Goal: Information Seeking & Learning: Get advice/opinions

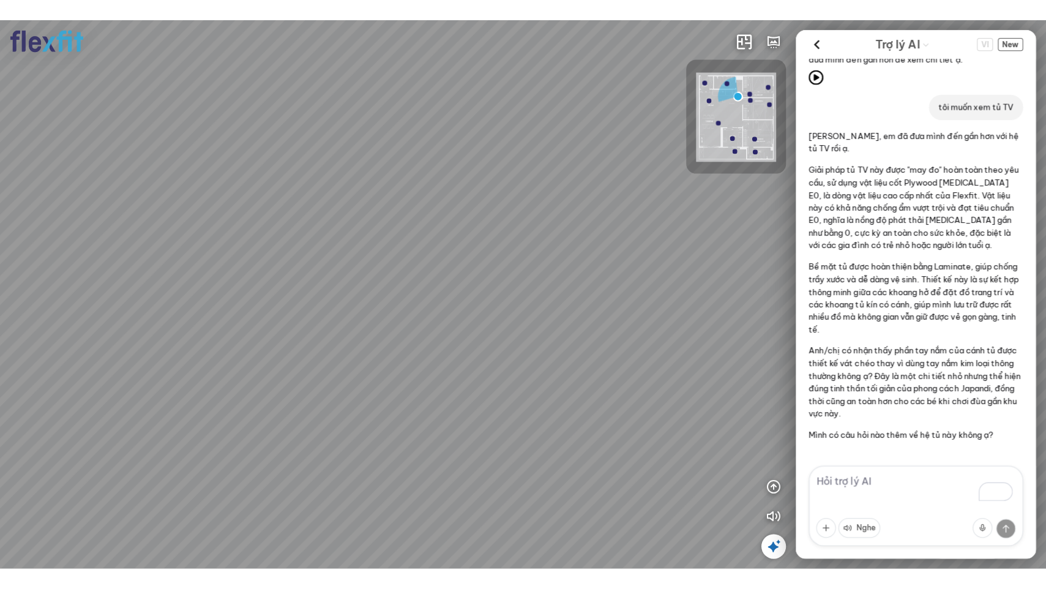
scroll to position [556, 0]
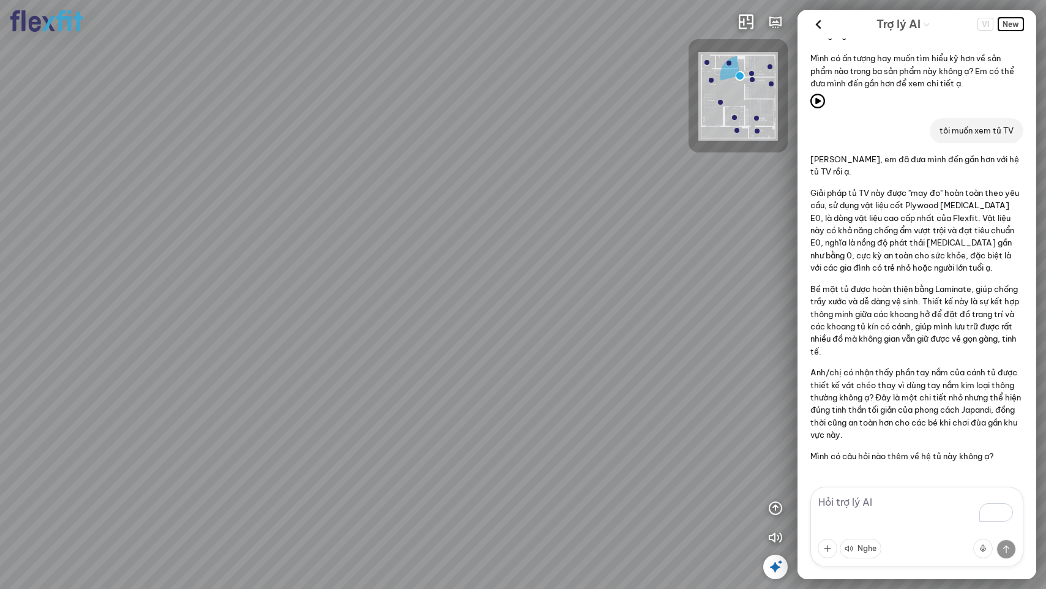
click at [874, 21] on span "New" at bounding box center [1010, 24] width 25 height 13
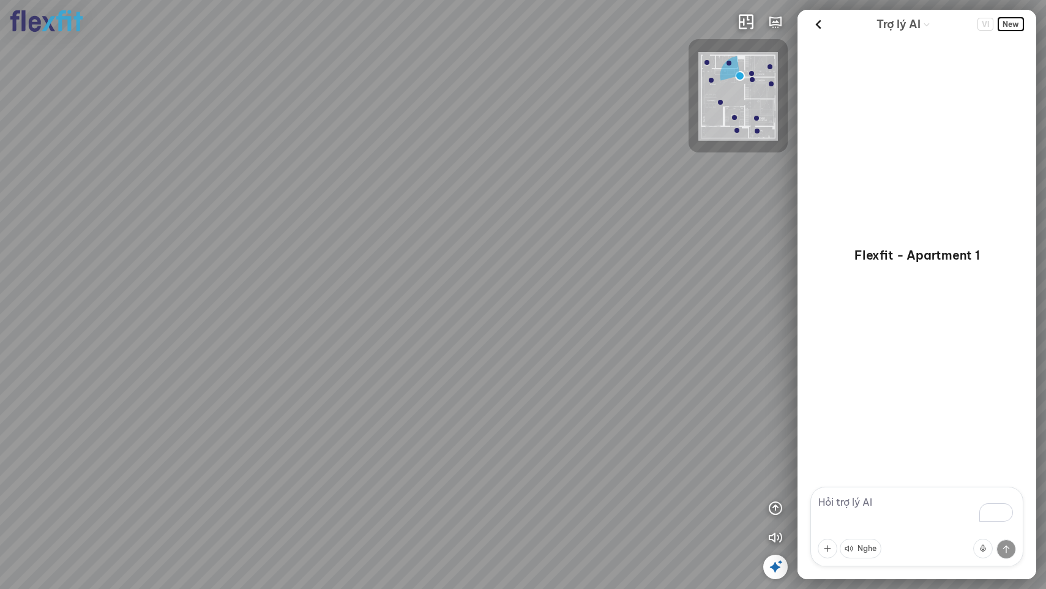
scroll to position [0, 0]
drag, startPoint x: 375, startPoint y: 388, endPoint x: 596, endPoint y: 353, distance: 223.8
click at [596, 353] on div "Bếp WC Phòng ngủ master Phòng ngủ Phòng ngủ" at bounding box center [523, 294] width 1046 height 589
drag, startPoint x: 512, startPoint y: 368, endPoint x: 548, endPoint y: 375, distance: 36.9
click at [562, 378] on div "Bếp WC Phòng ngủ master Phòng ngủ Phòng ngủ" at bounding box center [523, 294] width 1046 height 589
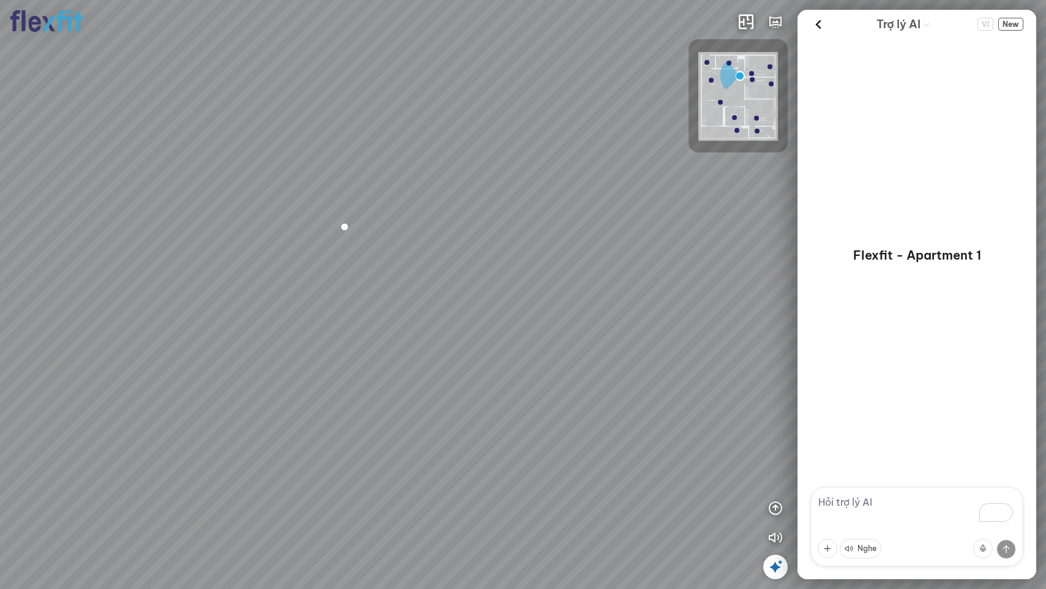
drag, startPoint x: 673, startPoint y: 415, endPoint x: 581, endPoint y: 430, distance: 93.7
click at [581, 430] on div "Bếp WC Phòng ngủ master Phòng ngủ Phòng ngủ" at bounding box center [523, 294] width 1046 height 589
drag, startPoint x: 641, startPoint y: 443, endPoint x: 648, endPoint y: 407, distance: 36.9
click at [648, 407] on div "Bếp WC Phòng ngủ master Phòng ngủ Phòng ngủ" at bounding box center [523, 294] width 1046 height 589
click at [874, 504] on textarea "To enrich screen reader interactions, please activate Accessibility in Grammarl…" at bounding box center [916, 527] width 213 height 80
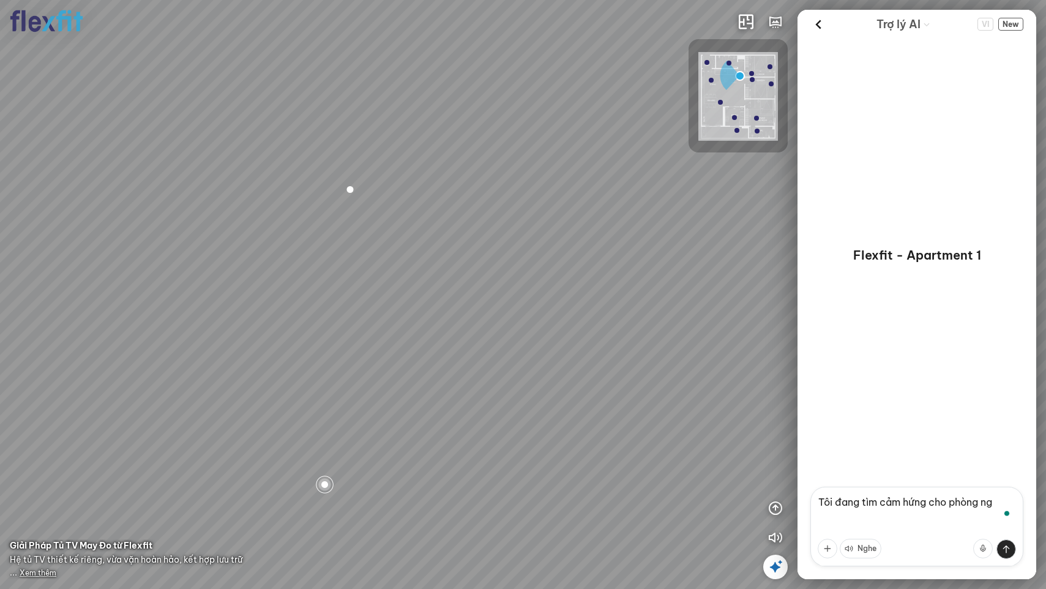
type textarea "Tôi đang tìm cảm hứng cho phòng ngủ"
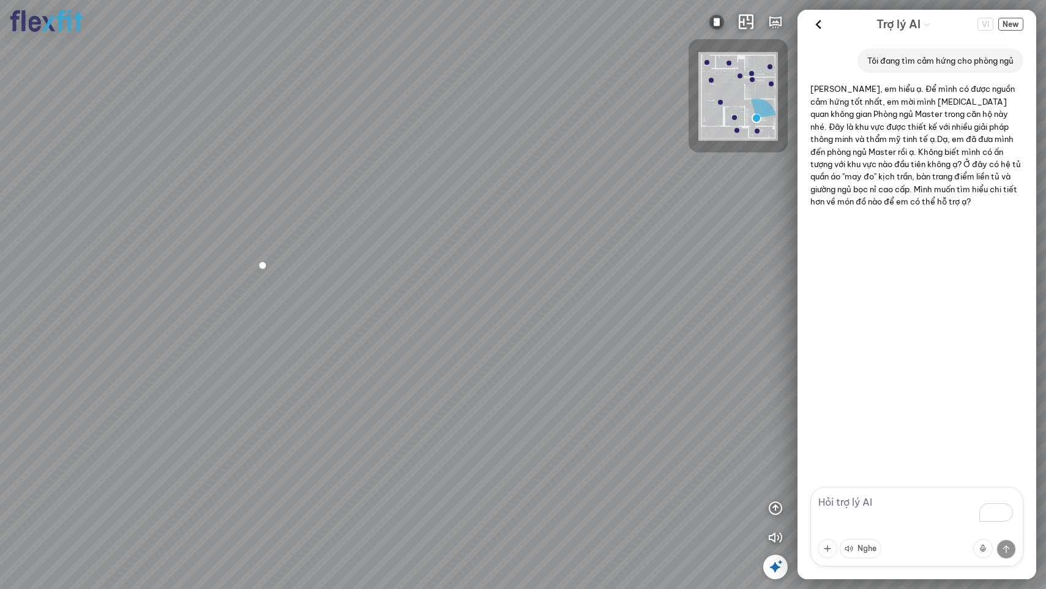
drag, startPoint x: 680, startPoint y: 441, endPoint x: 548, endPoint y: 466, distance: 134.4
click at [548, 466] on div "Phòng khách Phòng tắm" at bounding box center [523, 294] width 1046 height 589
drag, startPoint x: 608, startPoint y: 482, endPoint x: 709, endPoint y: 518, distance: 107.2
click at [709, 518] on div "Phòng khách Phòng tắm" at bounding box center [523, 294] width 1046 height 589
click at [874, 510] on textarea "To enrich screen reader interactions, please activate Accessibility in Grammarl…" at bounding box center [916, 527] width 213 height 80
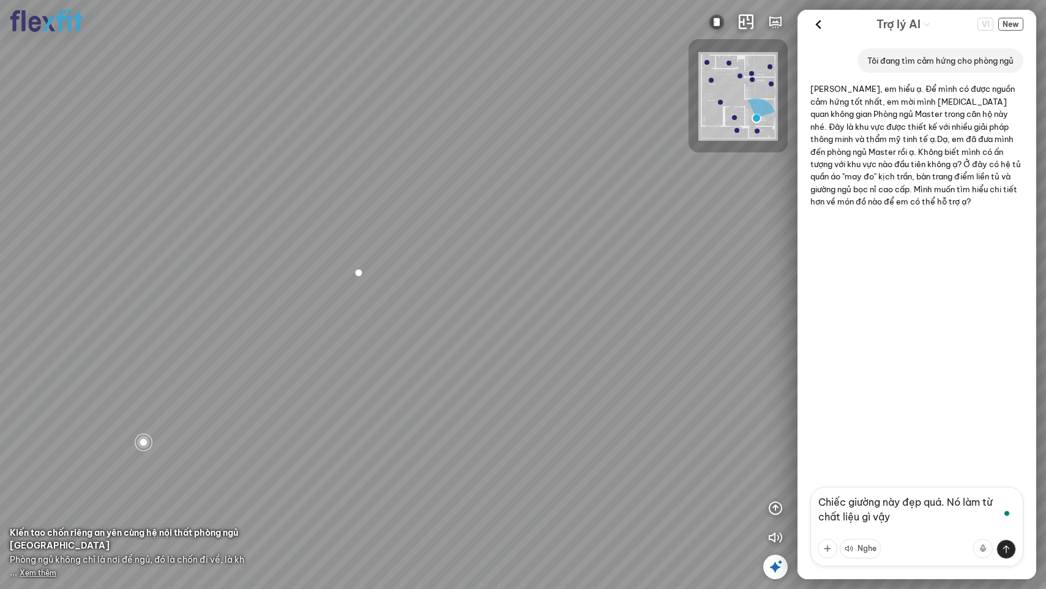
type textarea "Chiếc giường này đẹp quá. Nó làm từ chất liệu gì vậy?"
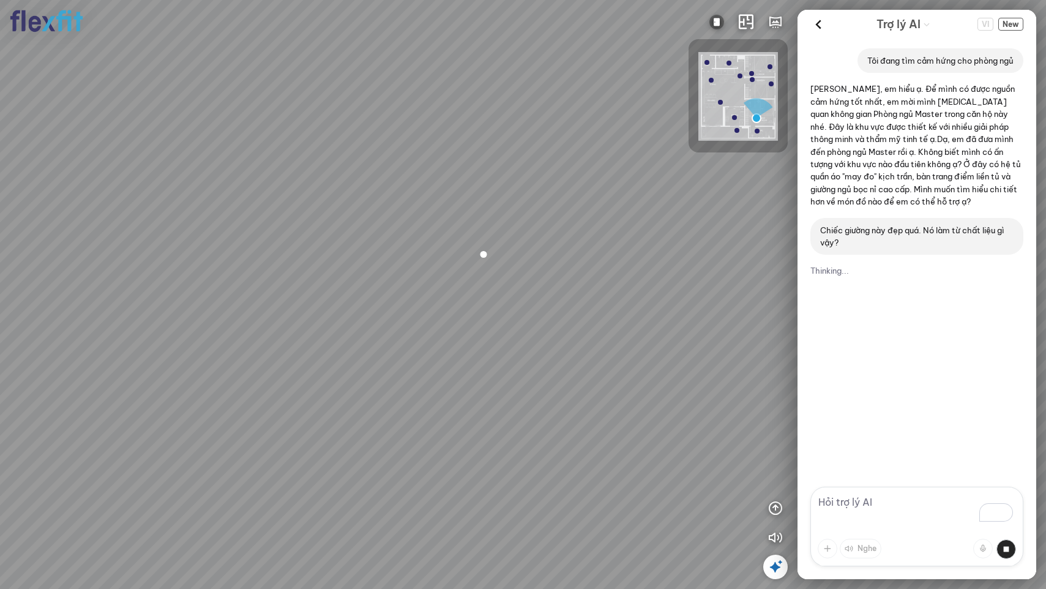
drag, startPoint x: 469, startPoint y: 416, endPoint x: 589, endPoint y: 402, distance: 120.8
click at [589, 402] on div "Phòng khách Phòng tắm" at bounding box center [523, 294] width 1046 height 589
drag, startPoint x: 611, startPoint y: 425, endPoint x: 409, endPoint y: 379, distance: 206.4
click at [409, 379] on div "Phòng khách Phòng tắm" at bounding box center [523, 294] width 1046 height 589
drag, startPoint x: 530, startPoint y: 445, endPoint x: 458, endPoint y: 359, distance: 112.1
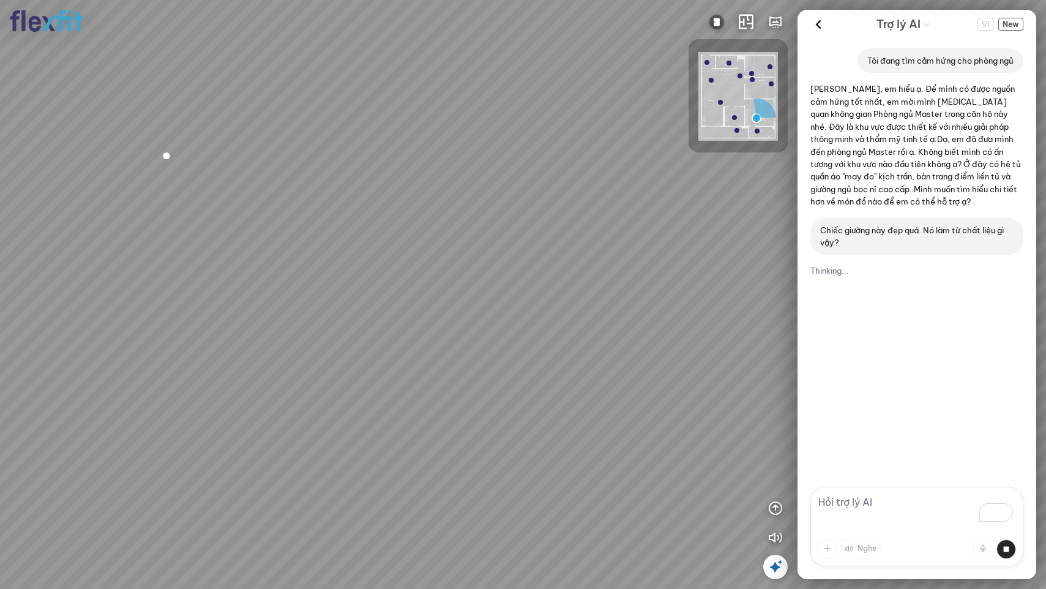
click at [458, 359] on div "Phòng khách Phòng tắm" at bounding box center [523, 294] width 1046 height 589
drag, startPoint x: 649, startPoint y: 414, endPoint x: 497, endPoint y: 473, distance: 163.1
click at [497, 473] on div "Phòng khách Phòng tắm" at bounding box center [523, 294] width 1046 height 589
drag, startPoint x: 665, startPoint y: 369, endPoint x: 358, endPoint y: 388, distance: 307.2
click at [358, 388] on div "Phòng khách Phòng tắm" at bounding box center [523, 294] width 1046 height 589
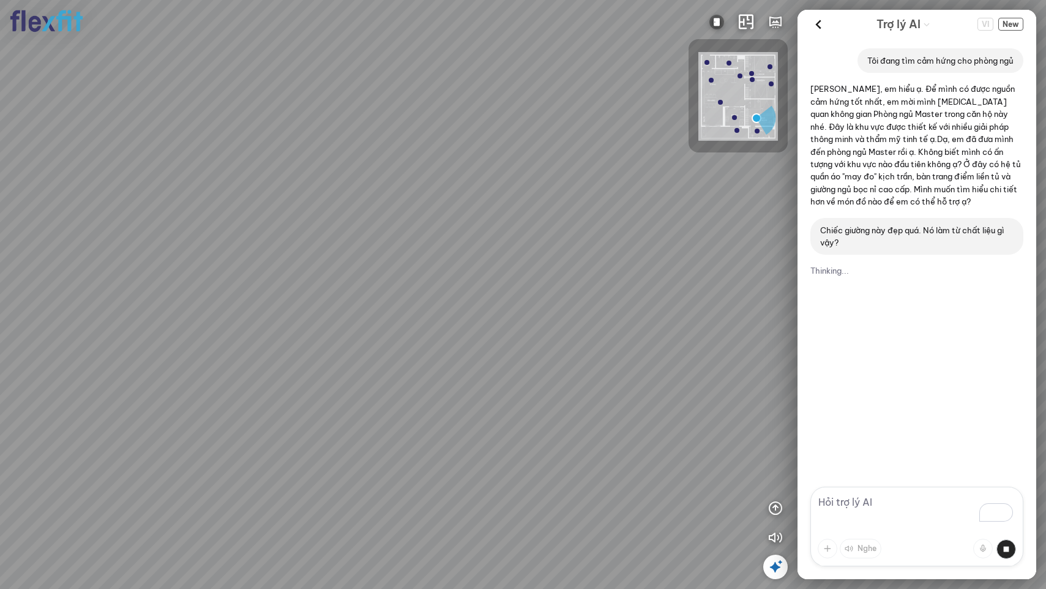
drag, startPoint x: 690, startPoint y: 463, endPoint x: 688, endPoint y: 445, distance: 18.5
click at [688, 445] on div "Phòng khách Phòng tắm" at bounding box center [523, 294] width 1046 height 589
drag, startPoint x: 515, startPoint y: 431, endPoint x: 675, endPoint y: 437, distance: 160.5
click at [675, 437] on div "Phòng khách Phòng tắm" at bounding box center [523, 294] width 1046 height 589
drag, startPoint x: 429, startPoint y: 419, endPoint x: 711, endPoint y: 454, distance: 283.7
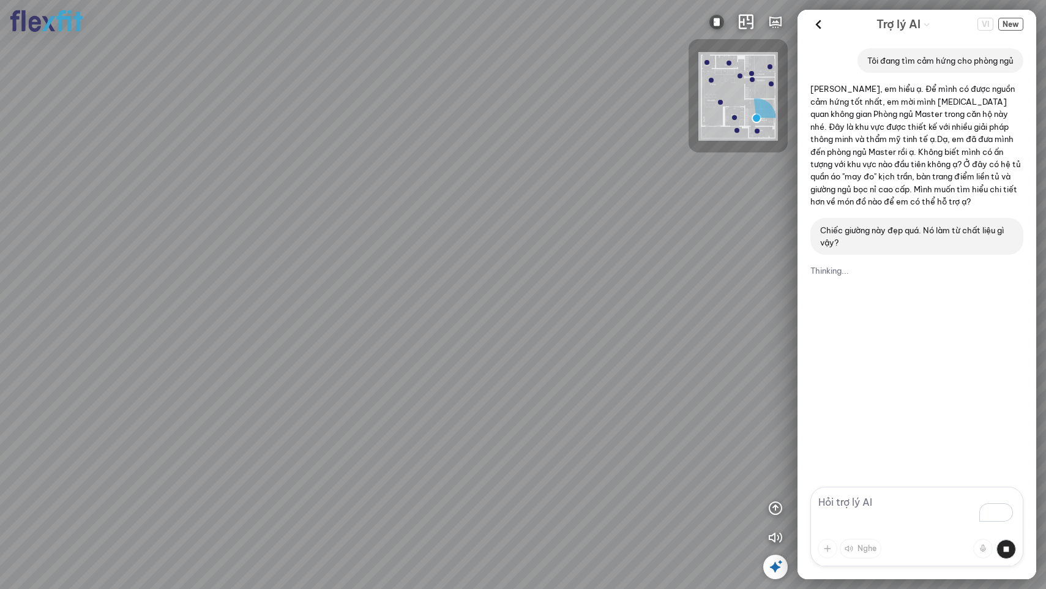
click at [711, 454] on div "Phòng khách Phòng tắm" at bounding box center [523, 294] width 1046 height 589
drag, startPoint x: 618, startPoint y: 463, endPoint x: 665, endPoint y: 394, distance: 83.5
click at [665, 394] on div "Phòng khách Phòng tắm" at bounding box center [523, 294] width 1046 height 589
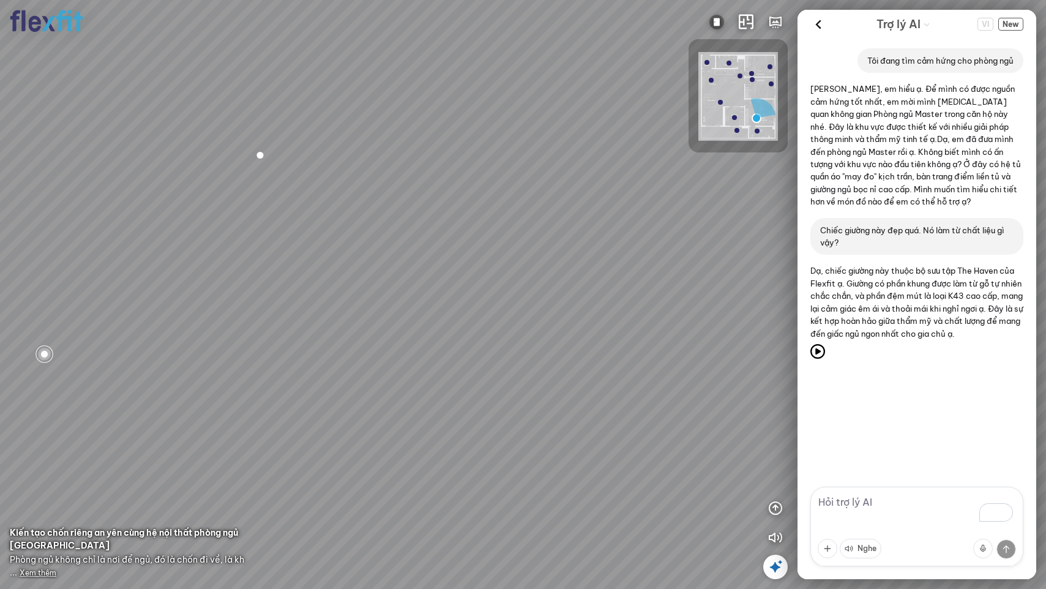
click at [874, 507] on textarea "To enrich screen reader interactions, please activate Accessibility in Grammarl…" at bounding box center [916, 527] width 213 height 80
type textarea "Nhà tôi có con nhỏ nên khá lo về vấn đề an toàn. Nội thất bên mình có bo tròn c…"
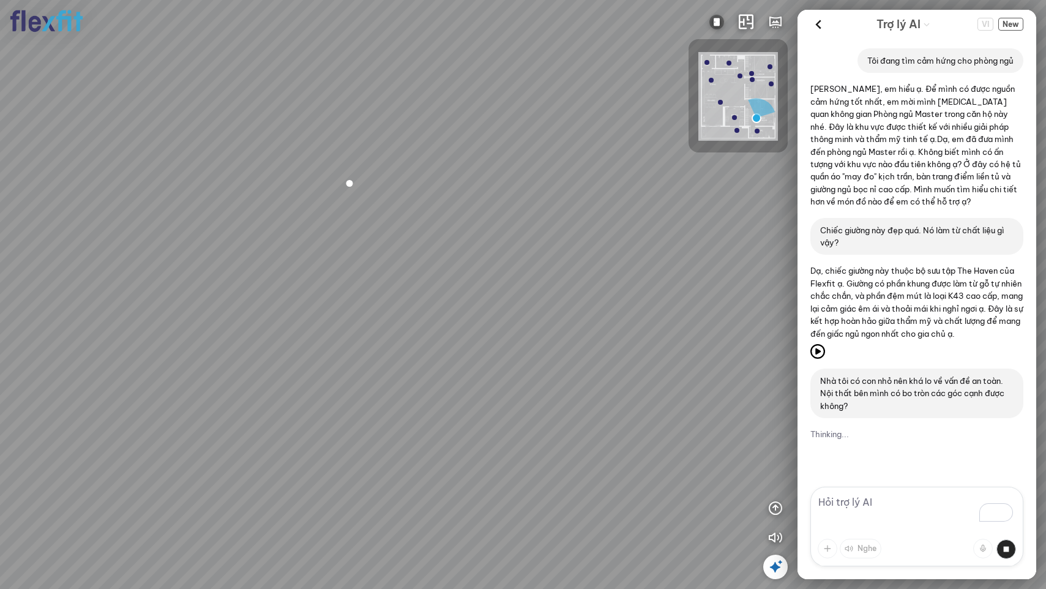
drag, startPoint x: 562, startPoint y: 321, endPoint x: 632, endPoint y: 353, distance: 76.7
click at [632, 353] on div "Phòng khách Phòng tắm" at bounding box center [523, 294] width 1046 height 589
click at [47, 539] on span "Xem thêm" at bounding box center [38, 572] width 37 height 9
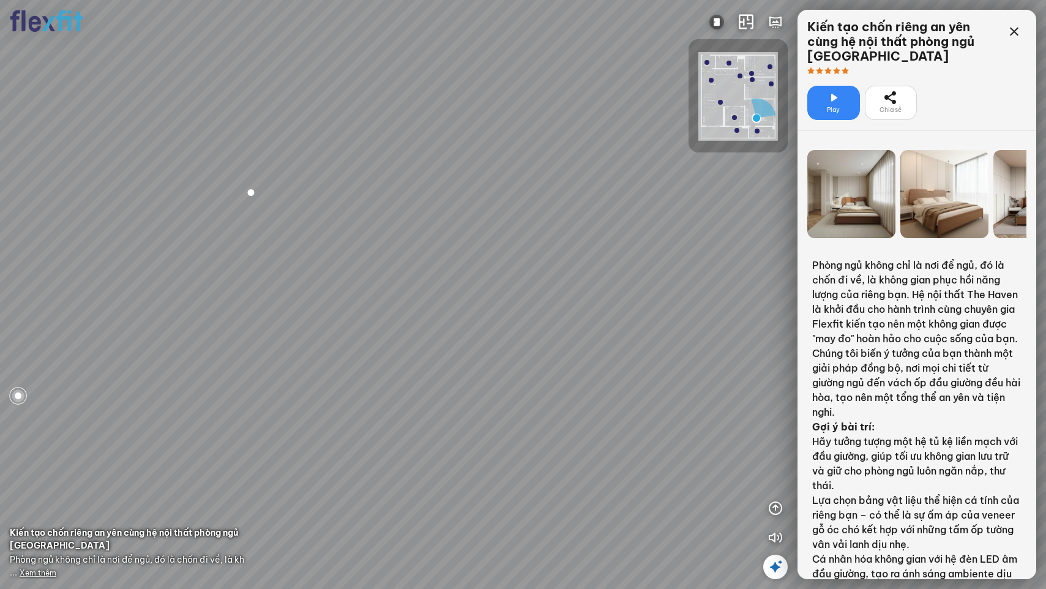
click at [857, 223] on div at bounding box center [851, 194] width 88 height 88
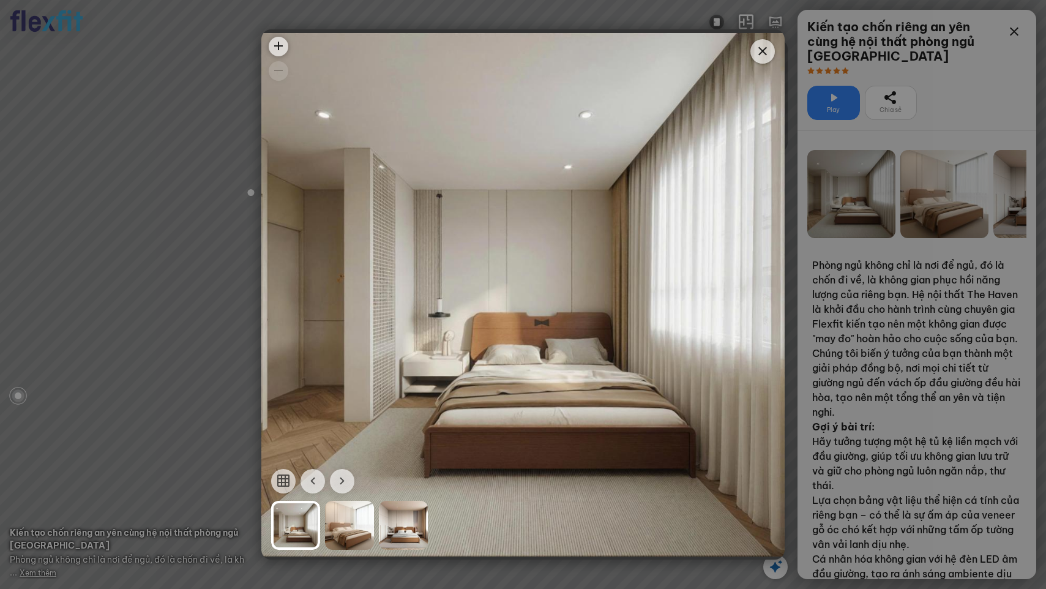
click at [346, 519] on div at bounding box center [349, 525] width 49 height 49
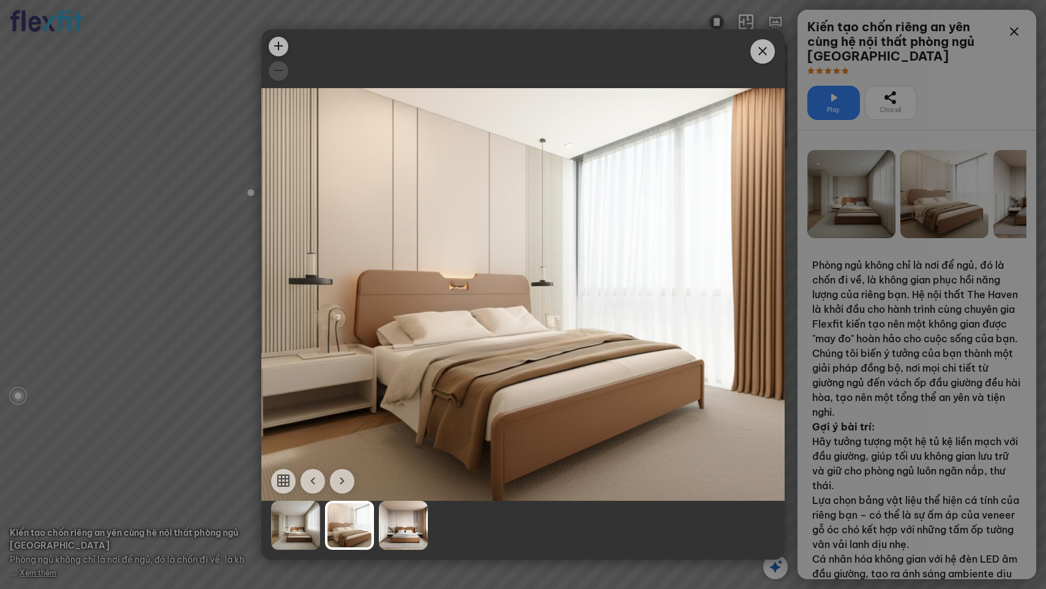
click at [408, 520] on div at bounding box center [403, 525] width 49 height 49
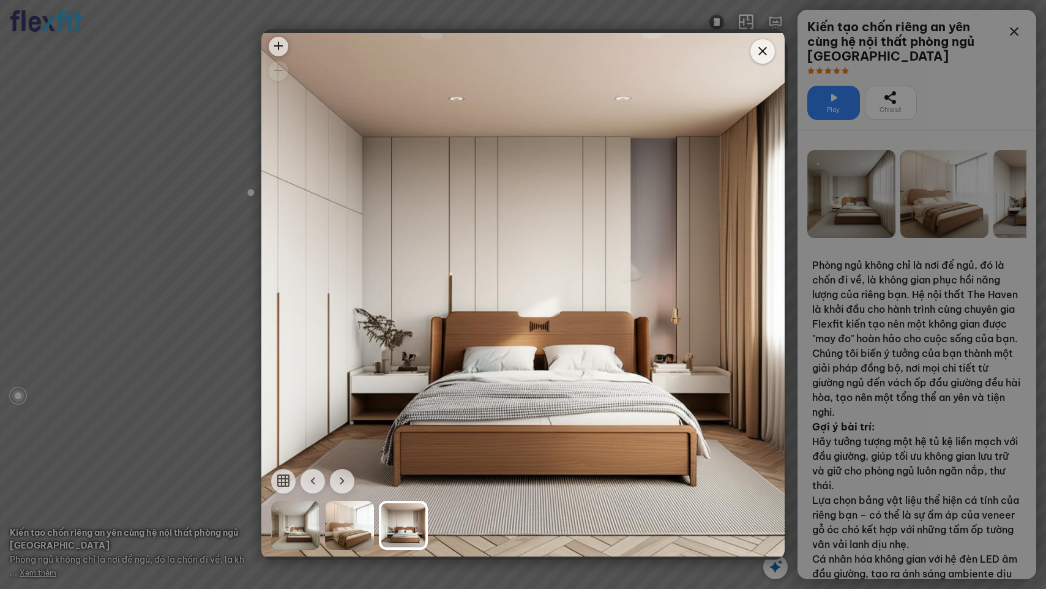
click at [768, 51] on icon "Close" at bounding box center [762, 51] width 15 height 15
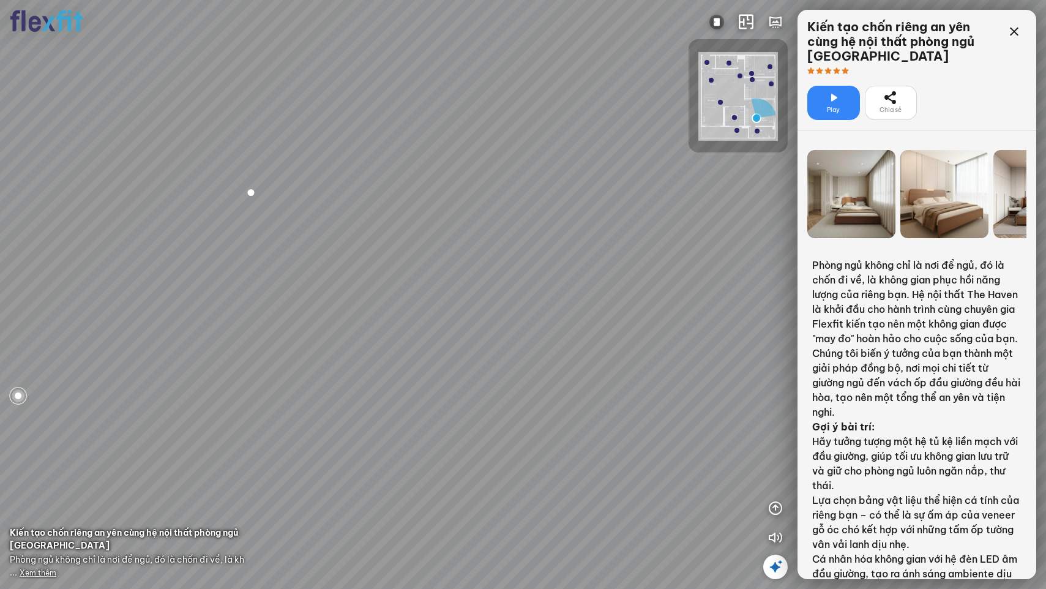
click at [774, 539] on icon at bounding box center [775, 566] width 15 height 15
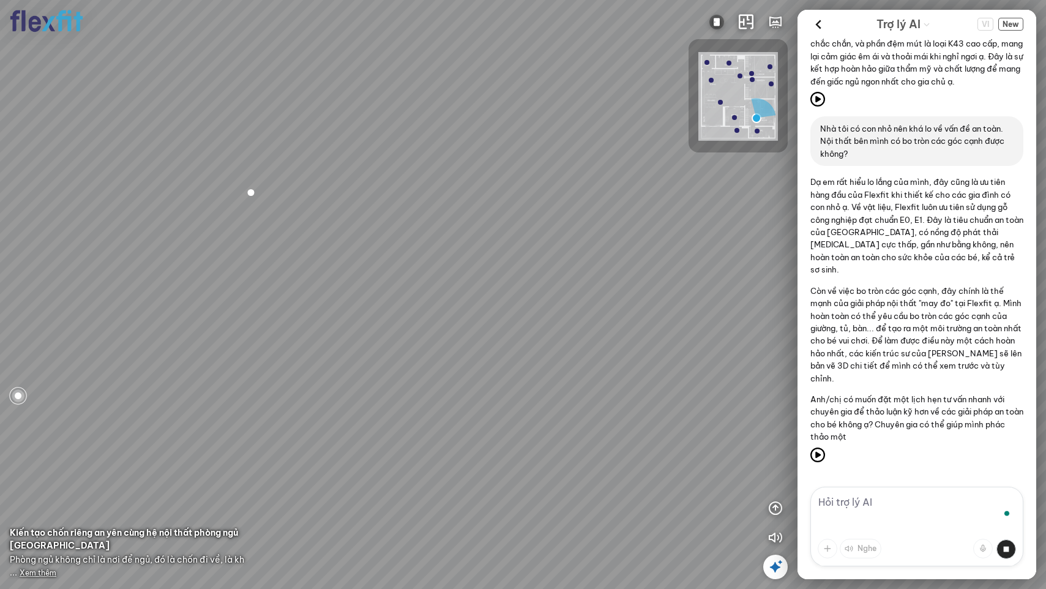
scroll to position [289, 0]
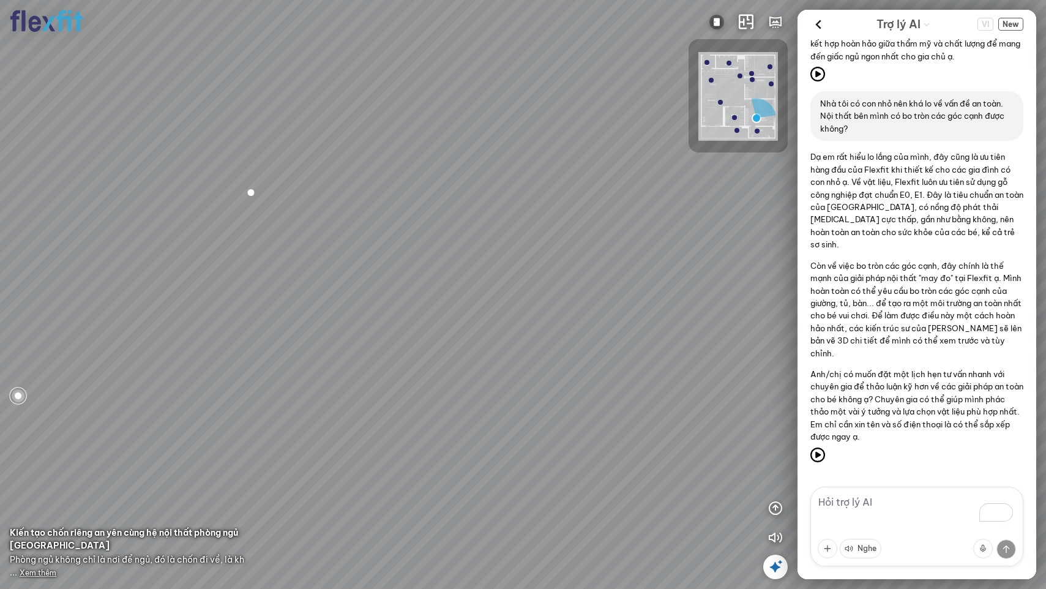
click at [848, 503] on textarea "To enrich screen reader interactions, please activate Accessibility in Grammarl…" at bounding box center [916, 527] width 213 height 80
type textarea "Vậy thì tốt quá. Giờ cho tôi xem khu vực bếp nhé"
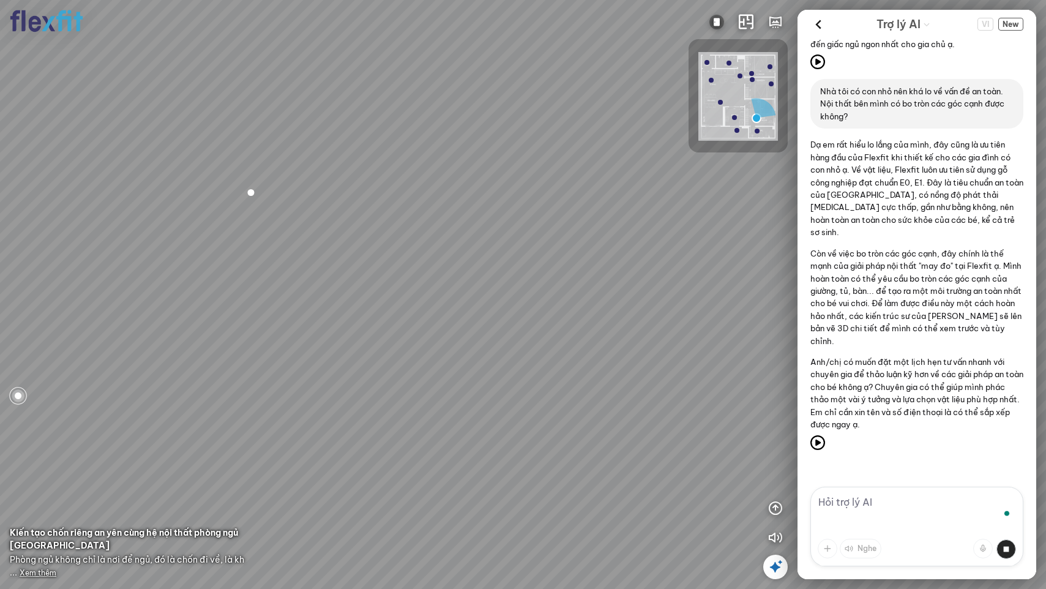
scroll to position [359, 0]
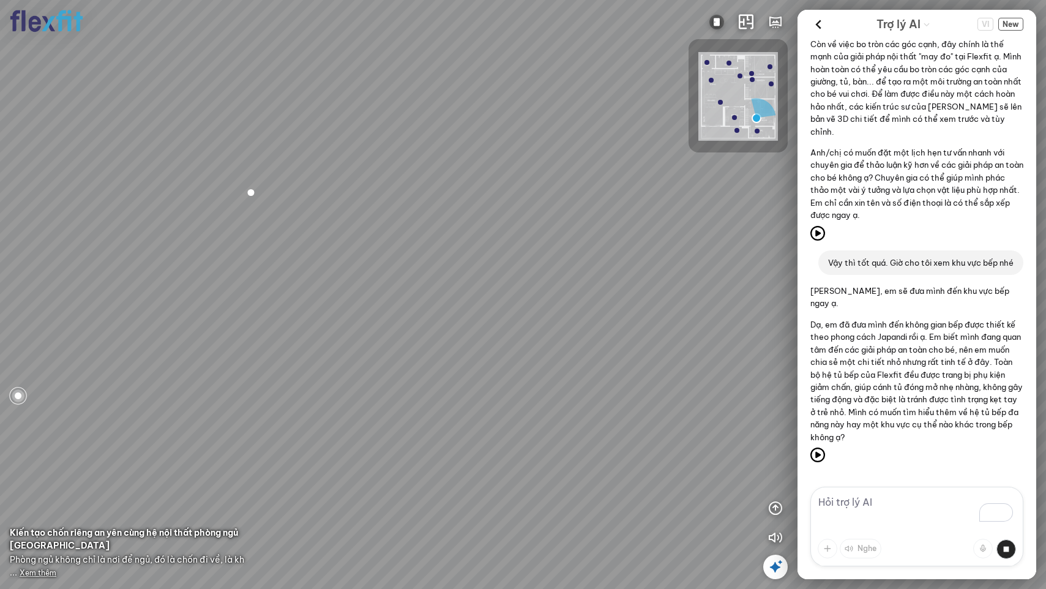
scroll to position [492, 0]
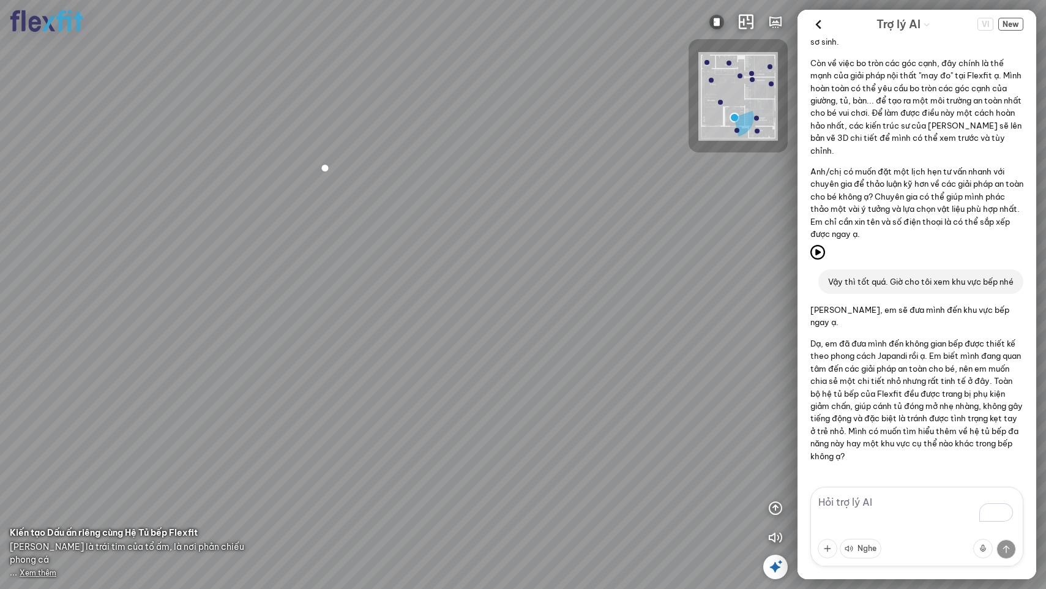
click at [862, 510] on textarea "To enrich screen reader interactions, please activate Accessibility in Grammarl…" at bounding box center [916, 527] width 213 height 80
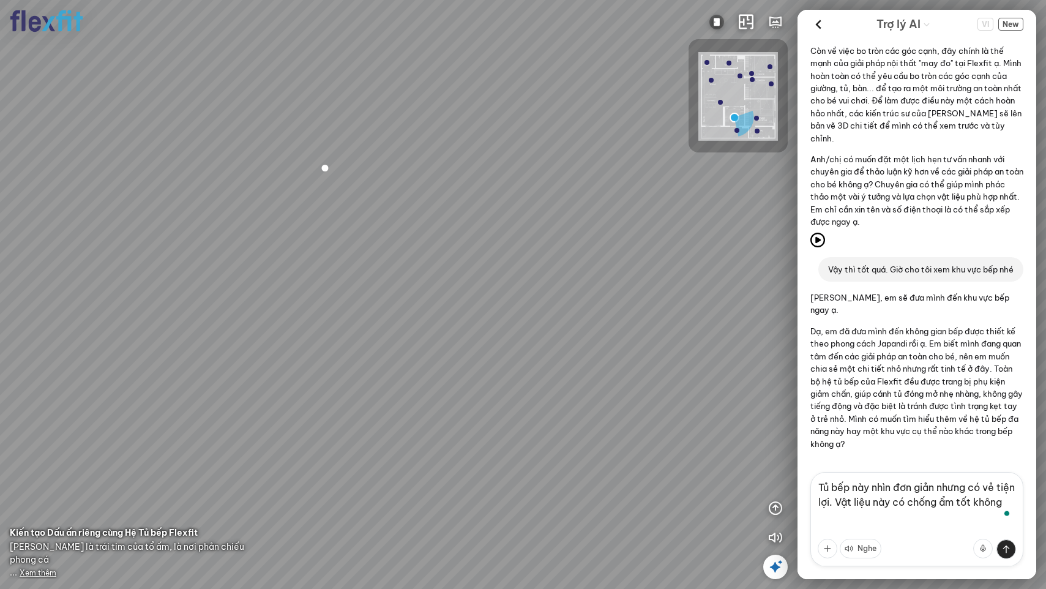
scroll to position [507, 0]
type textarea "Tủ bếp này nhìn đơn giản nhưng có vẻ tiện lợi. Vật liệu này có chống ẩm tốt khô…"
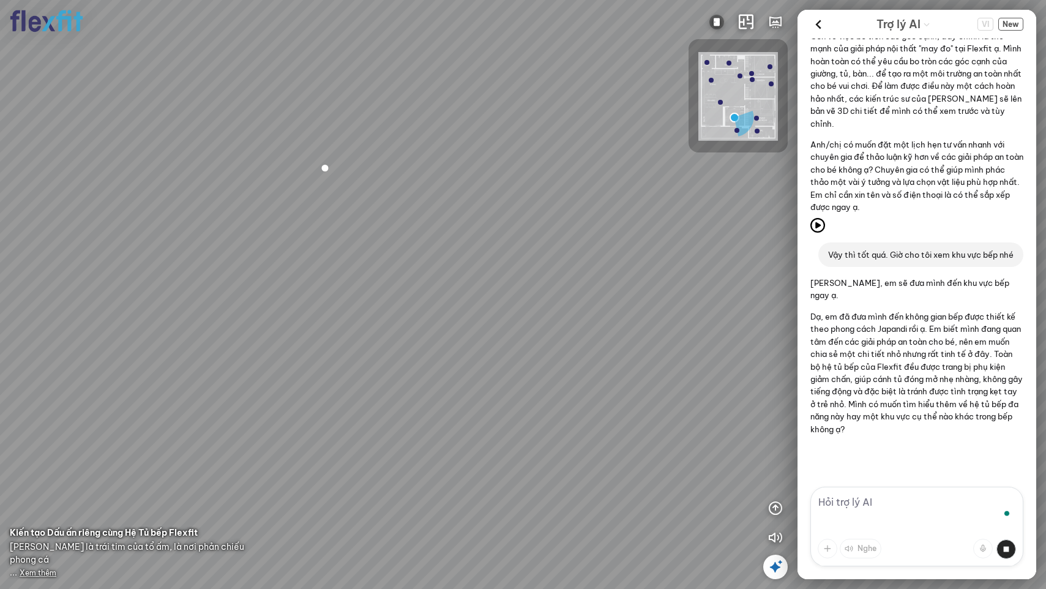
scroll to position [562, 0]
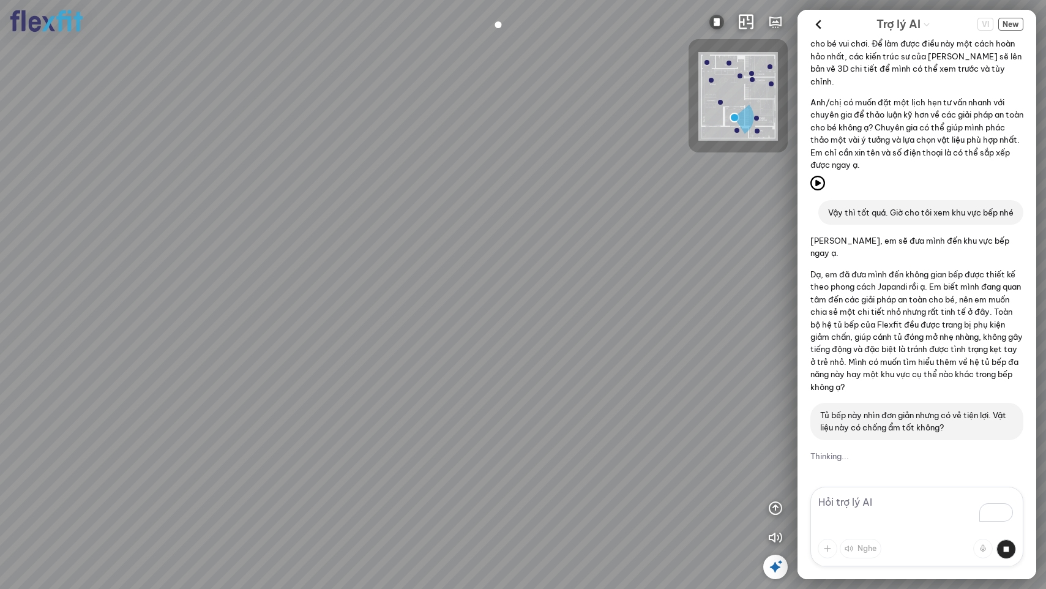
drag, startPoint x: 373, startPoint y: 369, endPoint x: 542, endPoint y: 236, distance: 215.3
click at [539, 237] on div at bounding box center [523, 294] width 1046 height 589
drag, startPoint x: 493, startPoint y: 373, endPoint x: 594, endPoint y: 291, distance: 130.6
click at [594, 291] on div at bounding box center [523, 294] width 1046 height 589
drag, startPoint x: 405, startPoint y: 353, endPoint x: 645, endPoint y: 267, distance: 255.1
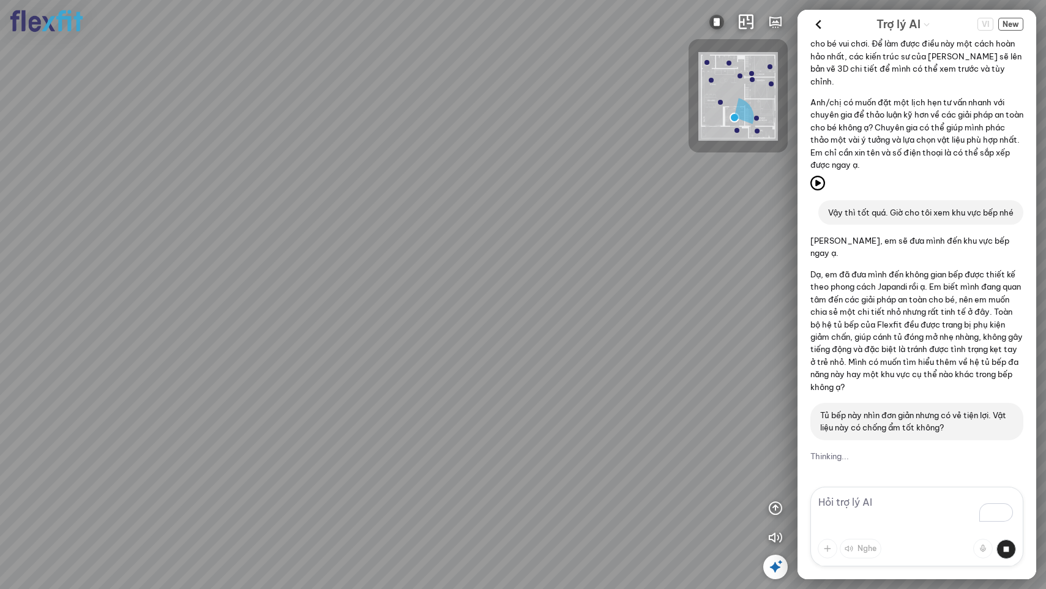
click at [643, 267] on div at bounding box center [523, 294] width 1046 height 589
drag, startPoint x: 424, startPoint y: 275, endPoint x: 614, endPoint y: 322, distance: 195.4
click at [611, 321] on div at bounding box center [523, 294] width 1046 height 589
drag, startPoint x: 431, startPoint y: 282, endPoint x: 638, endPoint y: 325, distance: 210.7
click at [638, 325] on div at bounding box center [523, 294] width 1046 height 589
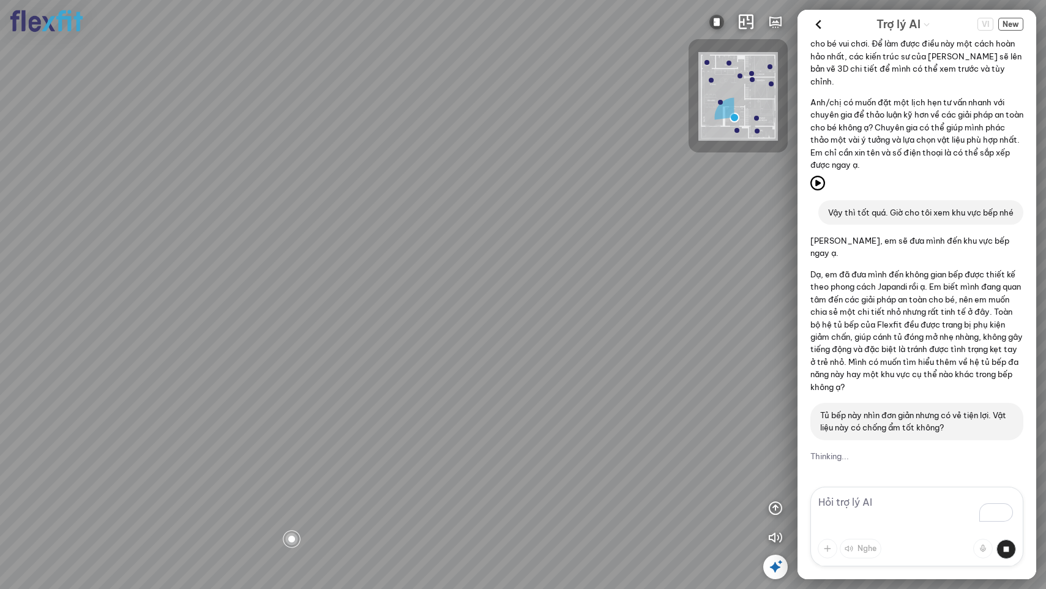
drag, startPoint x: 308, startPoint y: 268, endPoint x: 571, endPoint y: 362, distance: 279.5
click at [571, 362] on div at bounding box center [523, 294] width 1046 height 589
drag, startPoint x: 499, startPoint y: 286, endPoint x: 619, endPoint y: 193, distance: 152.7
click at [619, 193] on div at bounding box center [523, 294] width 1046 height 589
drag, startPoint x: 586, startPoint y: 203, endPoint x: 574, endPoint y: 446, distance: 243.9
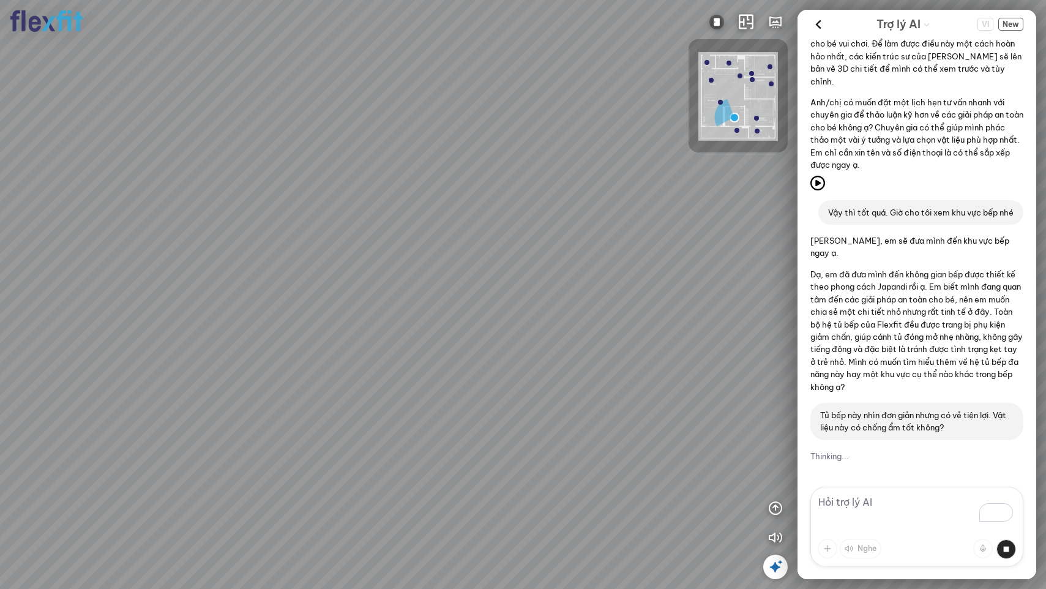
click at [574, 446] on div at bounding box center [523, 294] width 1046 height 589
drag, startPoint x: 373, startPoint y: 378, endPoint x: 610, endPoint y: 413, distance: 239.4
click at [610, 413] on div at bounding box center [523, 294] width 1046 height 589
drag, startPoint x: 379, startPoint y: 404, endPoint x: 573, endPoint y: 288, distance: 225.9
click at [573, 288] on div at bounding box center [523, 294] width 1046 height 589
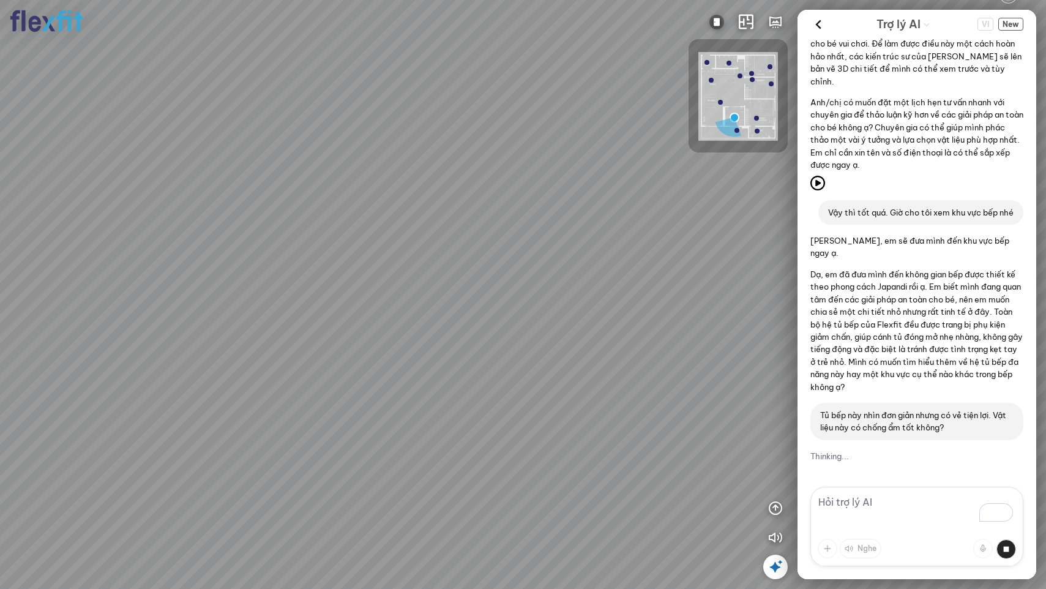
drag, startPoint x: 351, startPoint y: 336, endPoint x: 646, endPoint y: 312, distance: 295.4
click at [646, 312] on div at bounding box center [523, 294] width 1046 height 589
drag, startPoint x: 342, startPoint y: 278, endPoint x: 684, endPoint y: 346, distance: 348.8
click at [684, 346] on div at bounding box center [523, 294] width 1046 height 589
drag, startPoint x: 343, startPoint y: 285, endPoint x: 593, endPoint y: 316, distance: 251.7
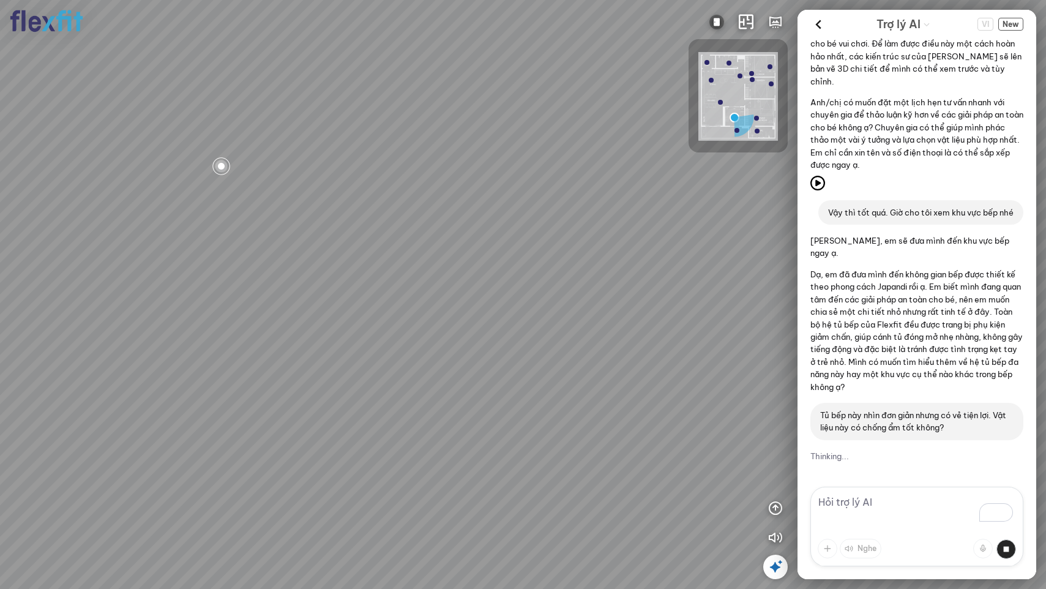
click at [593, 316] on div at bounding box center [523, 294] width 1046 height 589
drag, startPoint x: 457, startPoint y: 411, endPoint x: 583, endPoint y: 479, distance: 142.9
click at [583, 479] on div at bounding box center [523, 294] width 1046 height 589
drag, startPoint x: 587, startPoint y: 460, endPoint x: 584, endPoint y: 476, distance: 16.8
click at [584, 476] on div at bounding box center [523, 294] width 1046 height 589
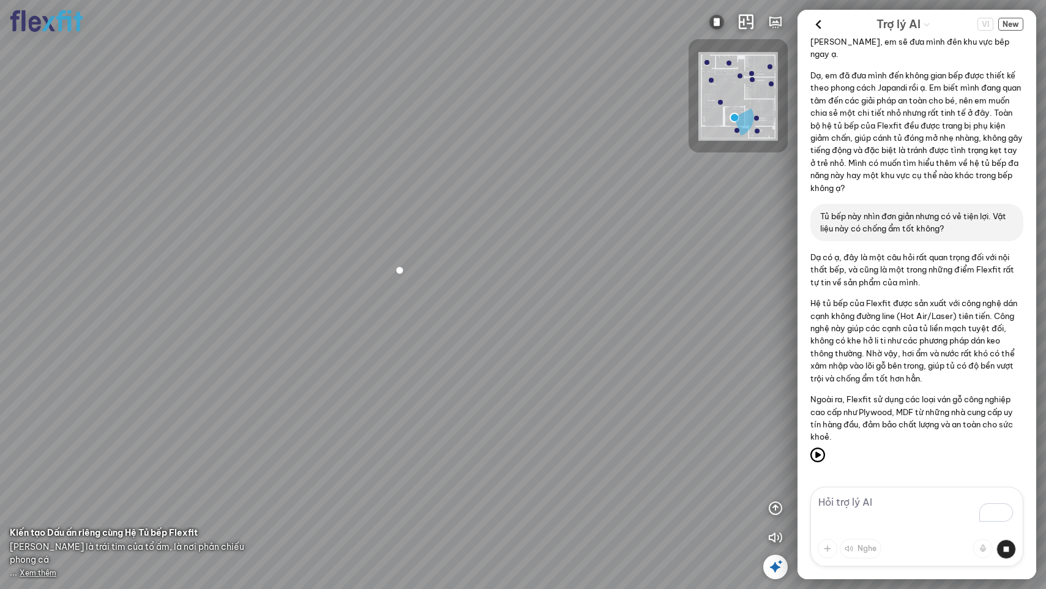
scroll to position [785, 0]
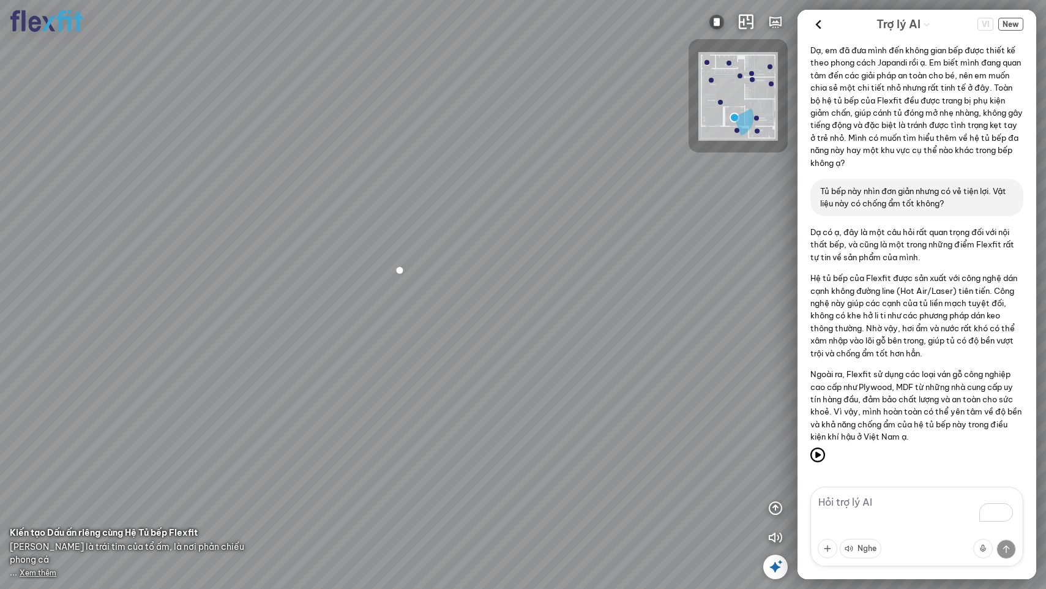
click at [832, 508] on textarea "To enrich screen reader interactions, please activate Accessibility in Grammarl…" at bounding box center [916, 527] width 213 height 80
type textarea "Thiết kế bên trong tủ bếp có gì?"
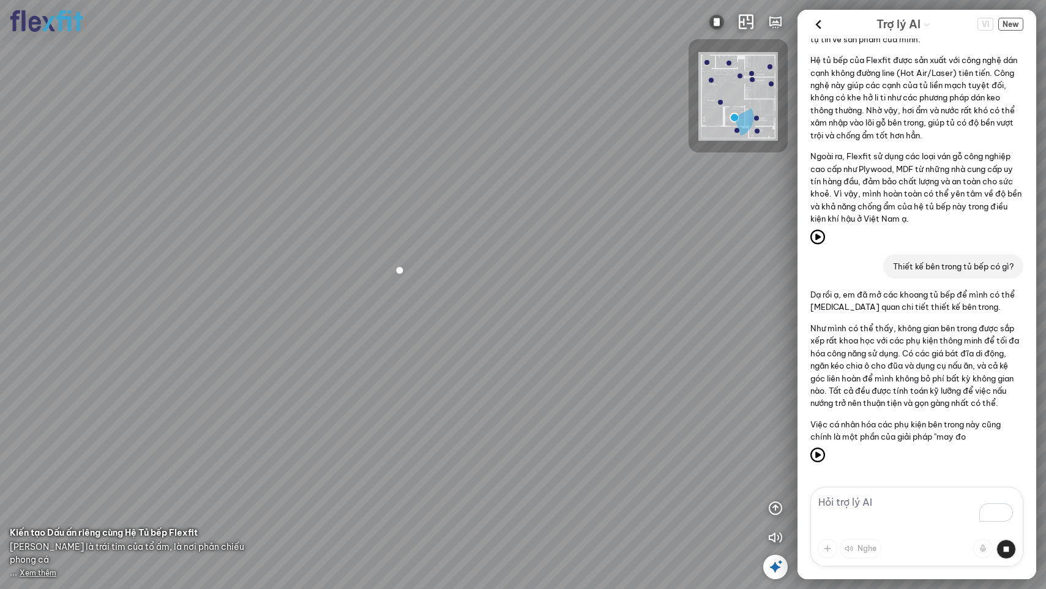
scroll to position [1009, 0]
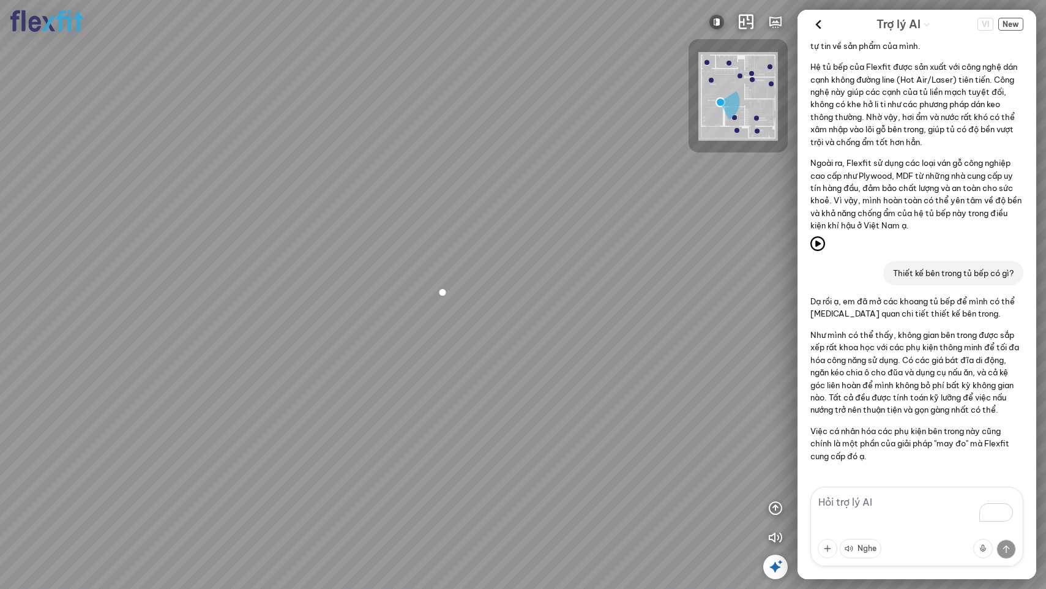
drag, startPoint x: 391, startPoint y: 443, endPoint x: 488, endPoint y: 429, distance: 97.6
click at [488, 429] on div at bounding box center [523, 294] width 1046 height 589
click at [848, 506] on textarea "To enrich screen reader interactions, please activate Accessibility in Grammarl…" at bounding box center [916, 527] width 213 height 80
type textarea "Giá của hệ tủ bếp này là bao nhiêu?"
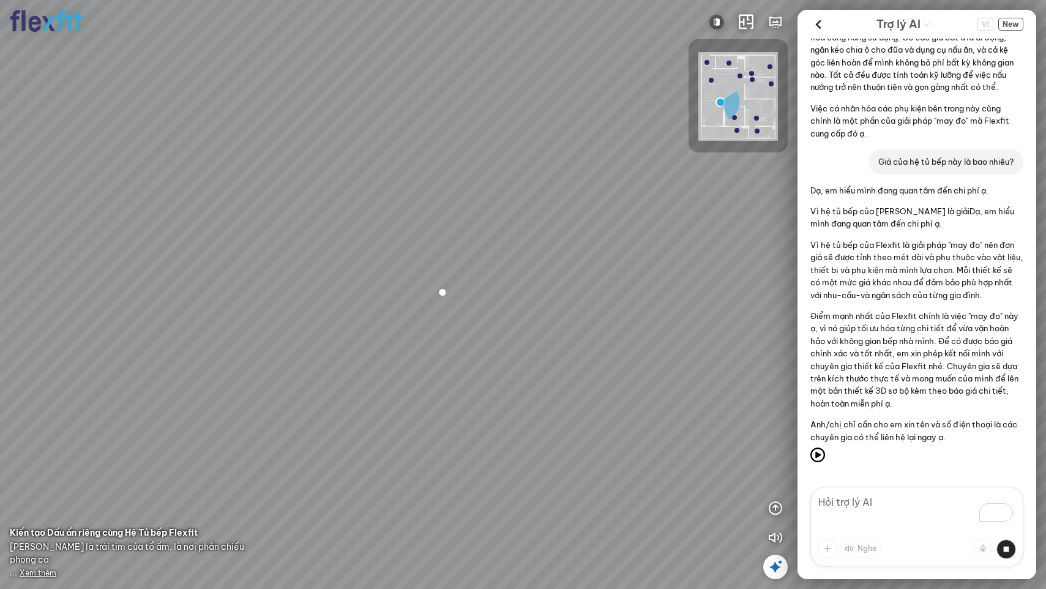
scroll to position [1344, 0]
click at [874, 496] on textarea "To enrich screen reader interactions, please activate Accessibility in Grammarl…" at bounding box center [916, 527] width 213 height 80
type textarea "0123456789"
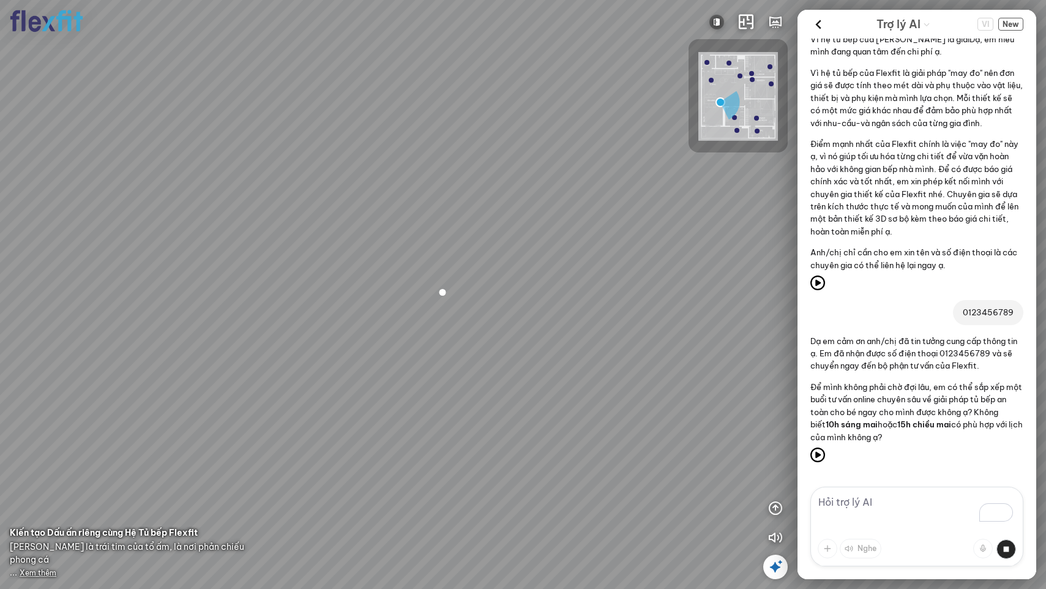
scroll to position [1516, 0]
type textarea "11h nhé"
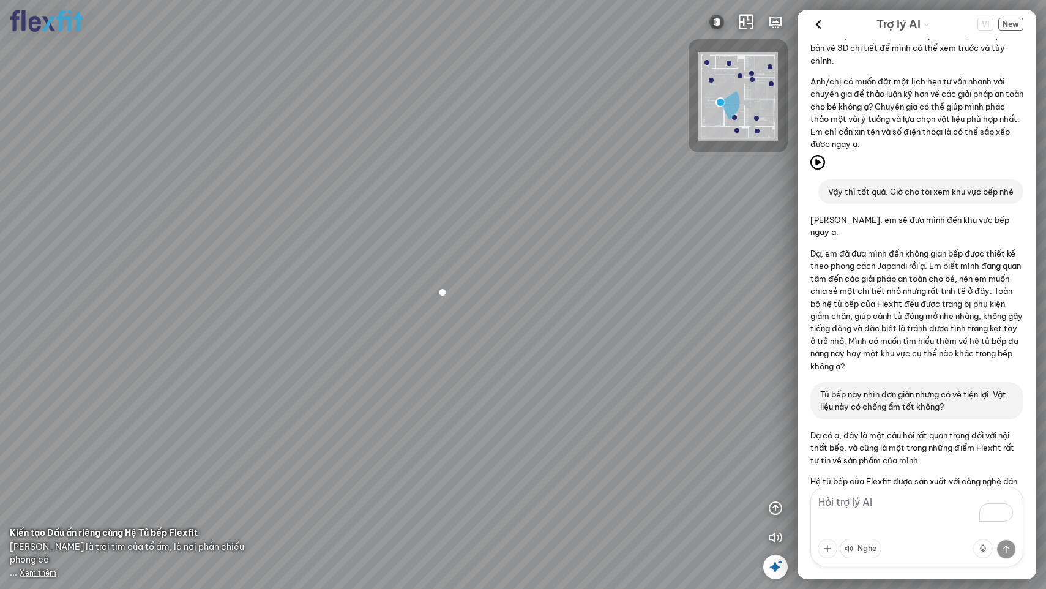
scroll to position [525, 0]
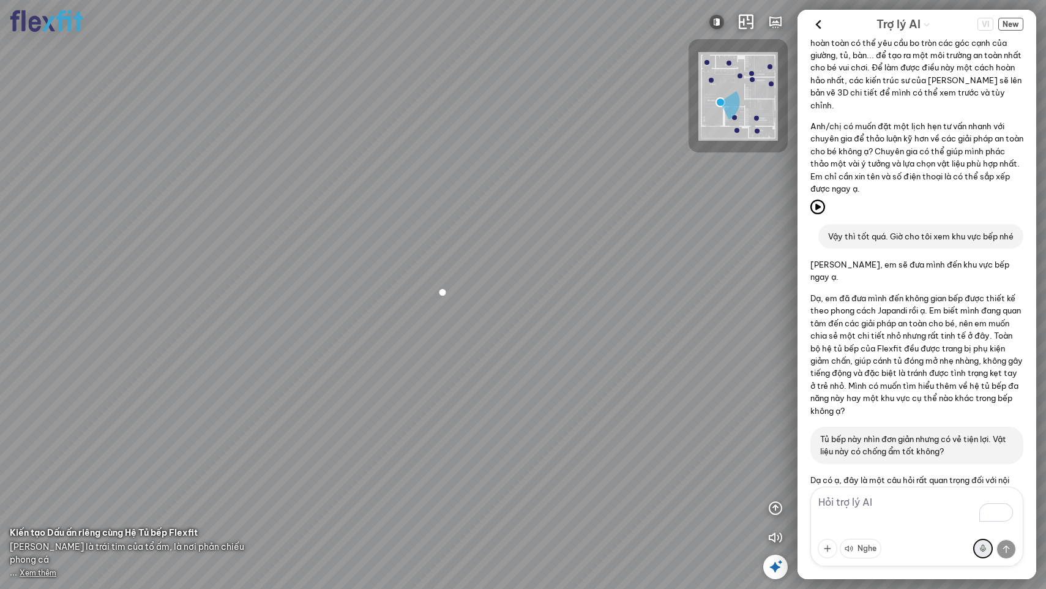
click at [874, 539] on button at bounding box center [983, 549] width 20 height 20
click at [835, 539] on button at bounding box center [833, 548] width 15 height 15
click at [829, 539] on button at bounding box center [828, 549] width 20 height 20
click at [874, 21] on span "VI" at bounding box center [985, 24] width 16 height 13
click at [874, 24] on span "VI" at bounding box center [985, 24] width 16 height 13
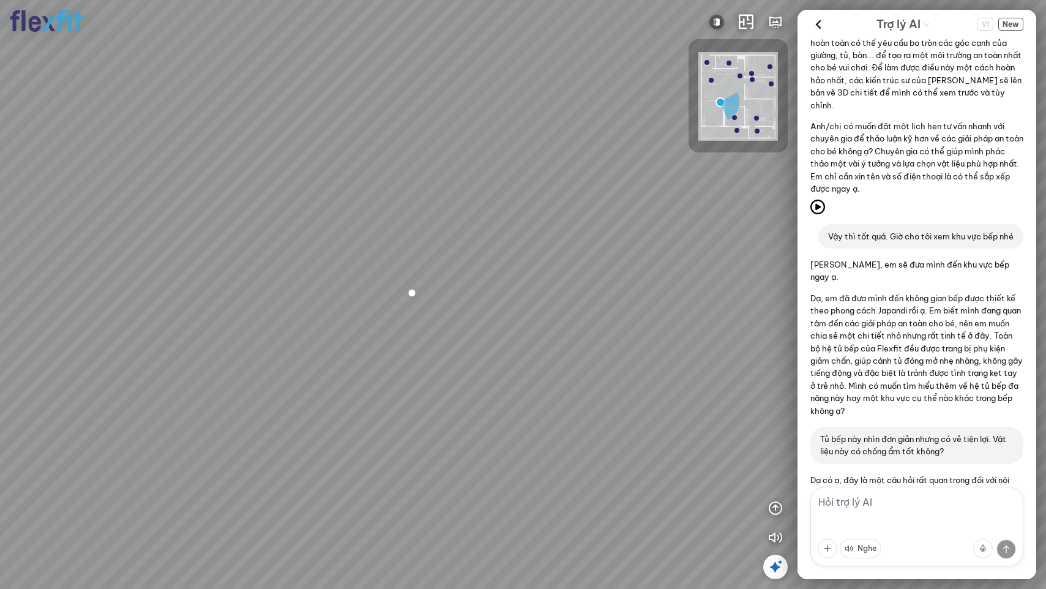
drag, startPoint x: 716, startPoint y: 296, endPoint x: 679, endPoint y: 297, distance: 36.8
click at [679, 297] on div at bounding box center [523, 294] width 1046 height 589
drag, startPoint x: 594, startPoint y: 258, endPoint x: 741, endPoint y: 219, distance: 152.6
click at [748, 219] on div at bounding box center [523, 294] width 1046 height 589
drag, startPoint x: 589, startPoint y: 255, endPoint x: 658, endPoint y: 247, distance: 69.0
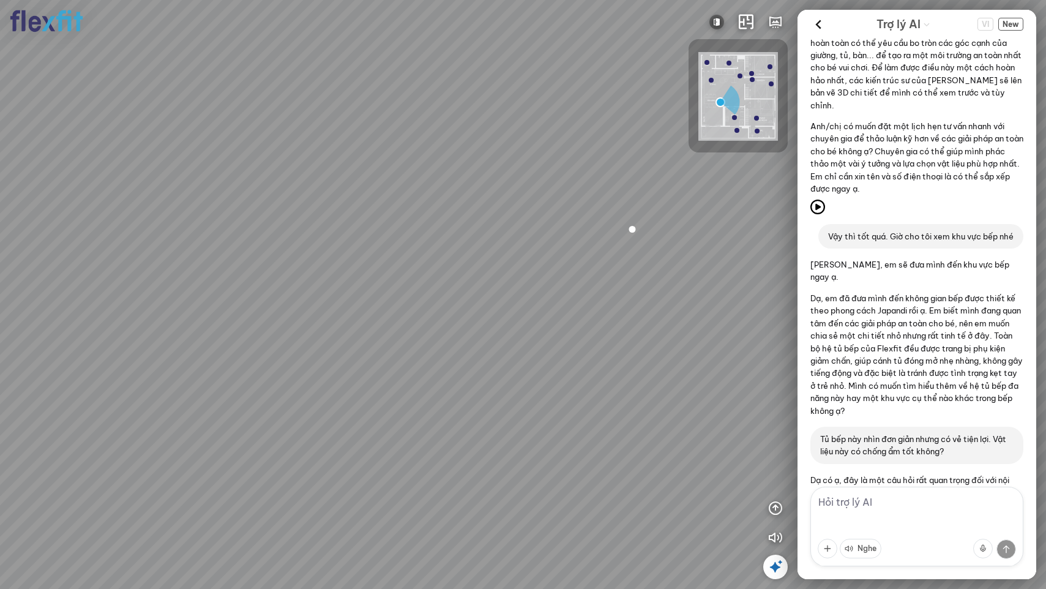
click at [648, 248] on div at bounding box center [523, 294] width 1046 height 589
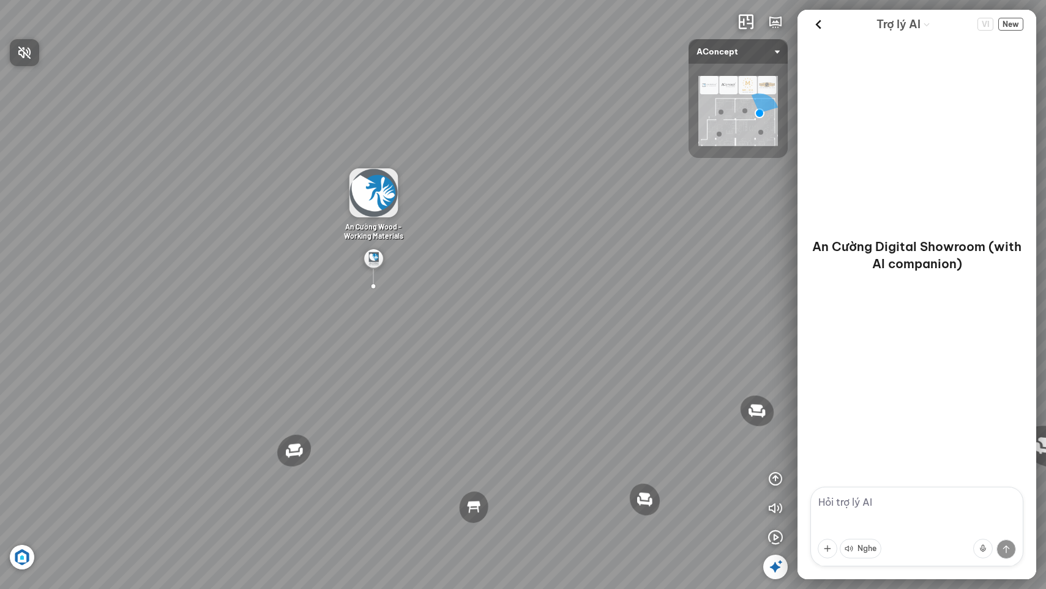
drag, startPoint x: 536, startPoint y: 304, endPoint x: 580, endPoint y: 227, distance: 88.3
click at [580, 227] on div at bounding box center [523, 294] width 1046 height 589
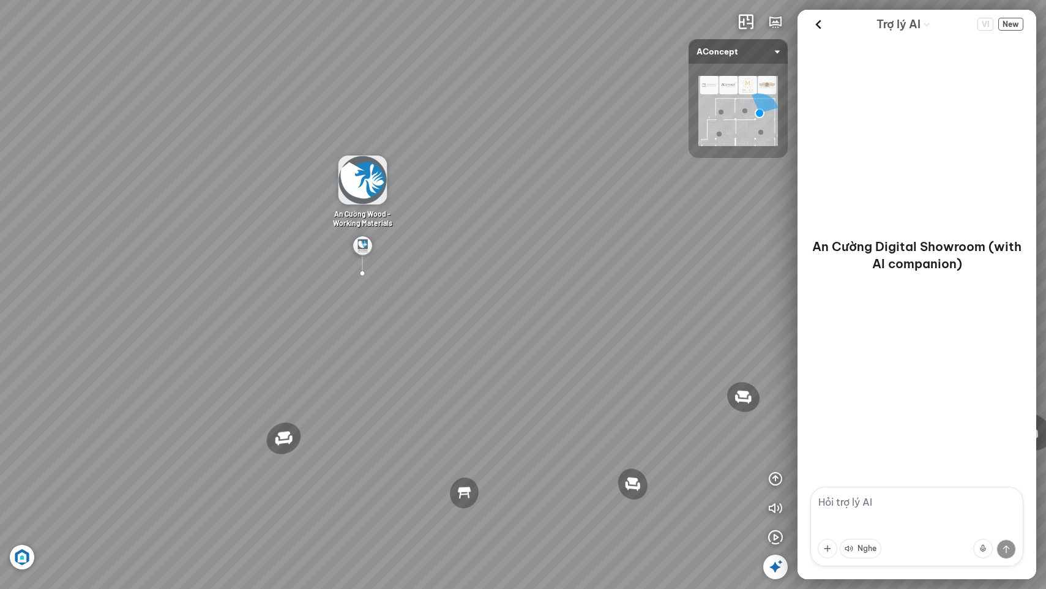
drag, startPoint x: 610, startPoint y: 306, endPoint x: 582, endPoint y: 261, distance: 53.0
click at [582, 261] on div "Đèn [PERSON_NAME] 5.300.000 VND Giường ngủ Palima 19.000.000 VND Ghế thư giãn N…" at bounding box center [523, 294] width 1046 height 589
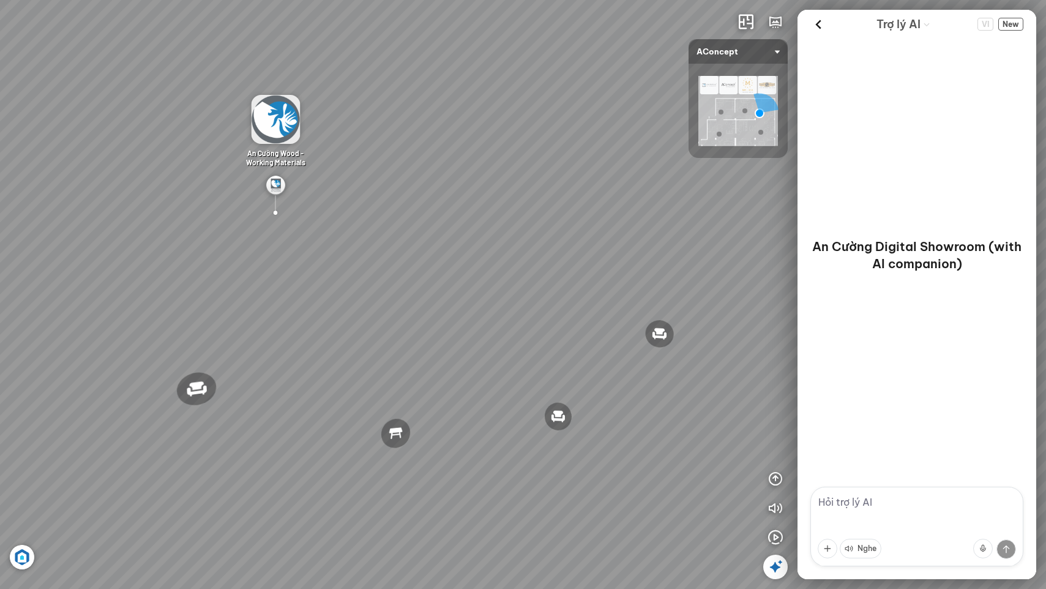
drag, startPoint x: 596, startPoint y: 300, endPoint x: 317, endPoint y: 253, distance: 282.9
click at [304, 245] on div "Đèn [PERSON_NAME] 5.300.000 VND Giường ngủ Palima 19.000.000 VND Ghế thư giãn N…" at bounding box center [523, 294] width 1046 height 589
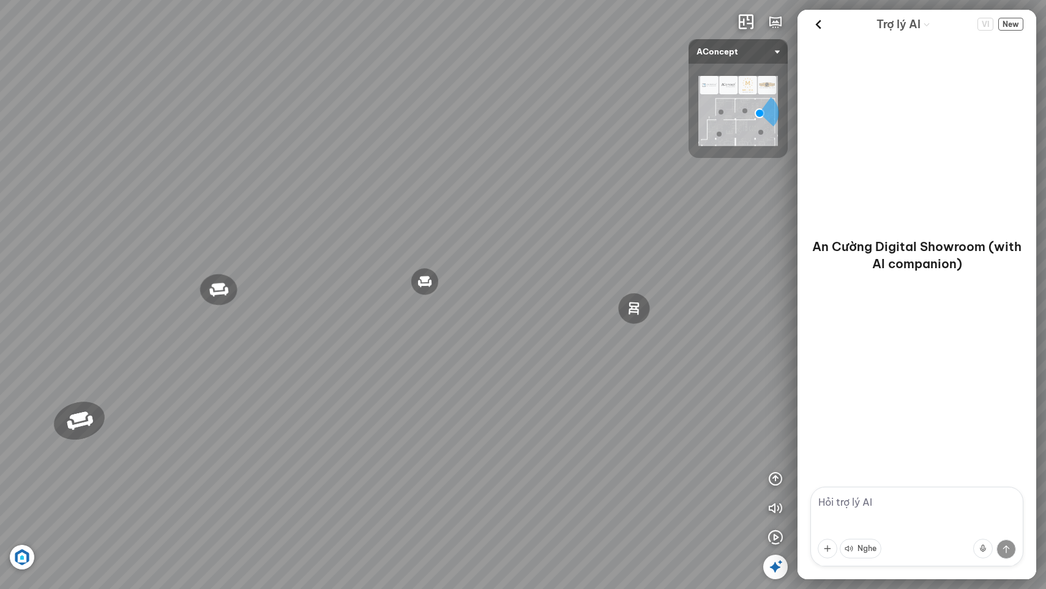
drag, startPoint x: 533, startPoint y: 290, endPoint x: 232, endPoint y: 269, distance: 301.8
click at [241, 267] on div "Đèn [PERSON_NAME] 5.300.000 VND Giường ngủ Palima 19.000.000 VND Ghế thư giãn N…" at bounding box center [523, 294] width 1046 height 589
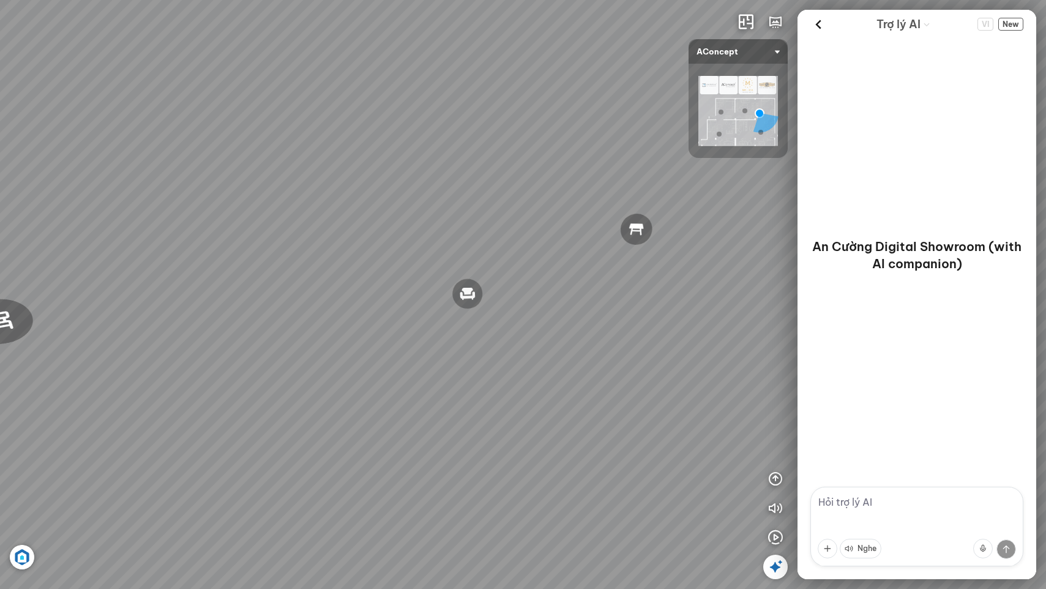
drag, startPoint x: 515, startPoint y: 307, endPoint x: 280, endPoint y: 299, distance: 235.8
click at [281, 299] on div "Đèn [PERSON_NAME] 5.300.000 VND Giường ngủ Palima 19.000.000 VND Ghế thư giãn N…" at bounding box center [523, 294] width 1046 height 589
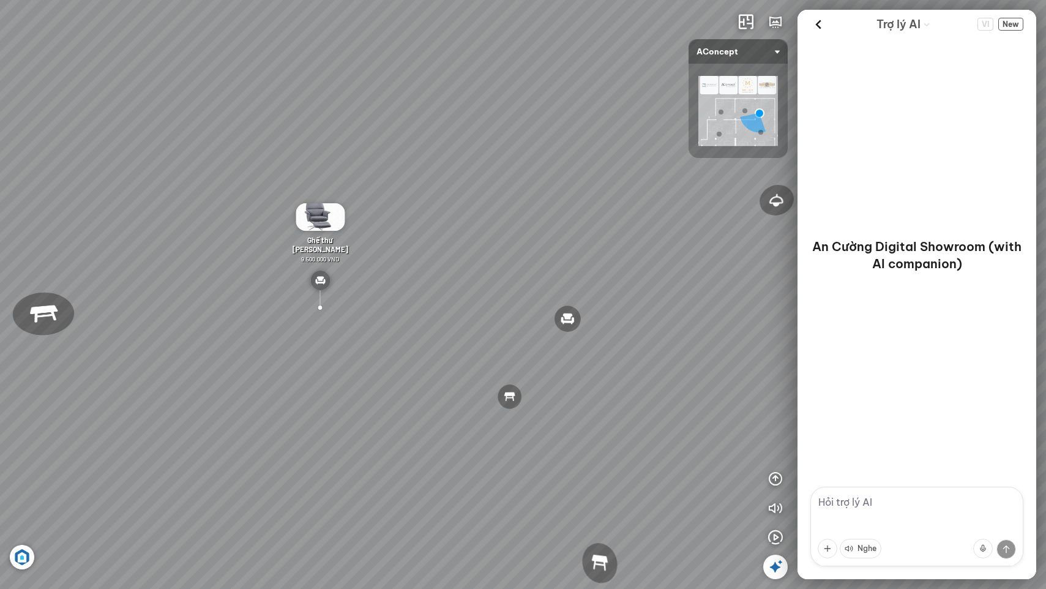
drag, startPoint x: 575, startPoint y: 278, endPoint x: 491, endPoint y: 348, distance: 108.6
click at [491, 348] on div "Đèn [PERSON_NAME] 5.300.000 VND Giường ngủ Palima 19.000.000 VND Ghế thư giãn N…" at bounding box center [523, 294] width 1046 height 589
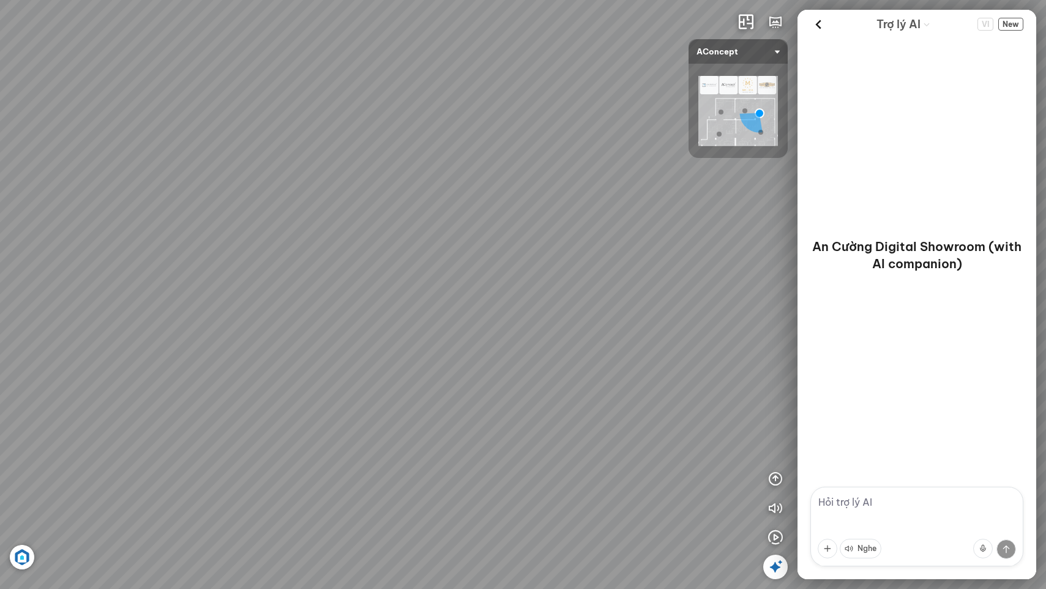
drag, startPoint x: 583, startPoint y: 346, endPoint x: 506, endPoint y: 397, distance: 92.0
click at [506, 397] on div "Đèn [PERSON_NAME] 5.300.000 VND Giường ngủ Palima 19.000.000 VND Ghế thư giãn N…" at bounding box center [523, 294] width 1046 height 589
drag, startPoint x: 433, startPoint y: 379, endPoint x: 531, endPoint y: 384, distance: 98.0
click at [531, 384] on div "Đèn [PERSON_NAME] 5.300.000 VND Giường ngủ Palima 19.000.000 VND Ghế thư giãn N…" at bounding box center [523, 294] width 1046 height 589
drag, startPoint x: 469, startPoint y: 381, endPoint x: 569, endPoint y: 316, distance: 118.5
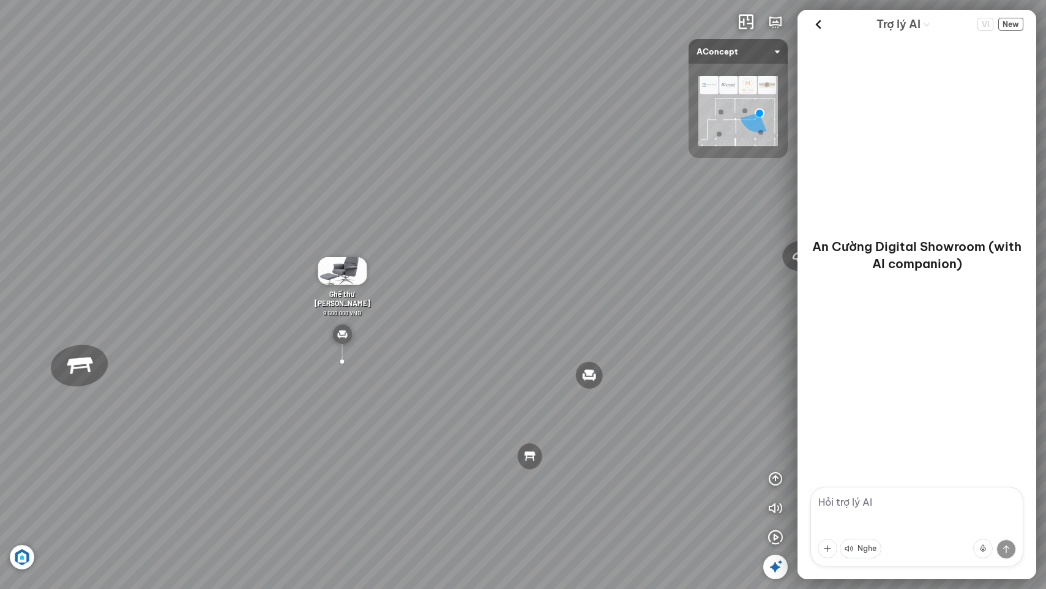
click at [564, 318] on div "Đèn [PERSON_NAME] 5.300.000 VND Giường ngủ Palima 19.000.000 VND Ghế thư giãn N…" at bounding box center [523, 294] width 1046 height 589
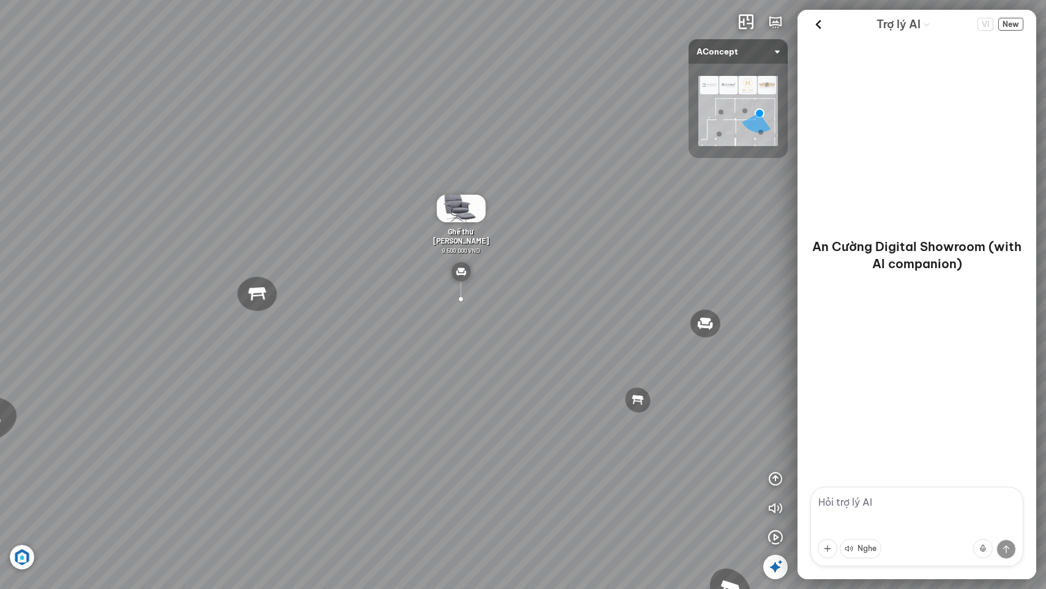
drag, startPoint x: 572, startPoint y: 300, endPoint x: 470, endPoint y: 374, distance: 126.2
click at [470, 374] on div "Đèn [PERSON_NAME] 5.300.000 VND Giường ngủ Palima 19.000.000 VND Ghế thư giãn N…" at bounding box center [523, 294] width 1046 height 589
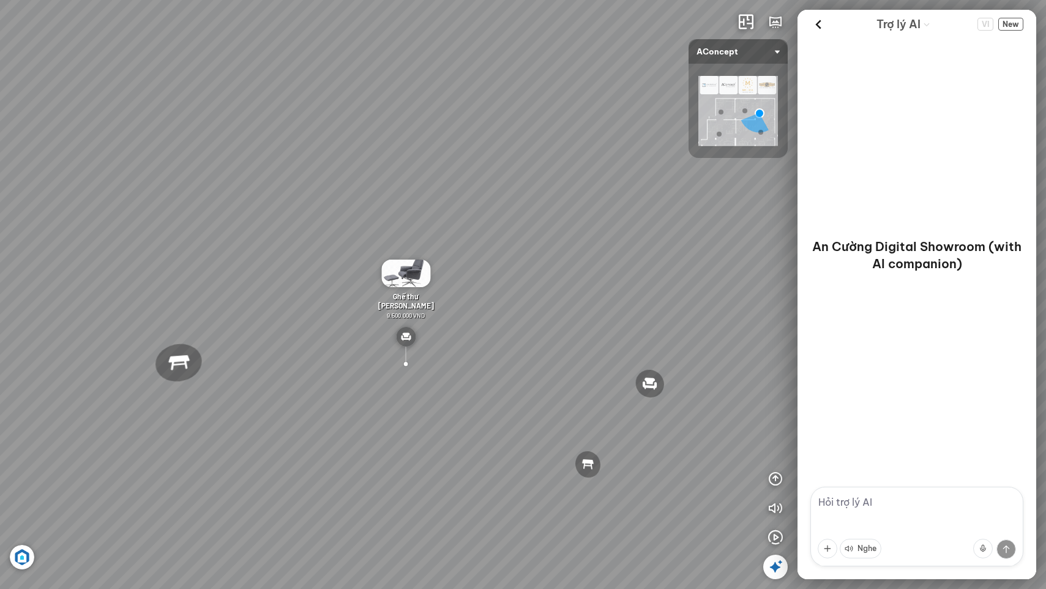
drag, startPoint x: 509, startPoint y: 351, endPoint x: 497, endPoint y: 397, distance: 47.9
click at [497, 397] on div "Đèn [PERSON_NAME] 5.300.000 VND Giường ngủ Palima 19.000.000 VND Ghế thư giãn N…" at bounding box center [523, 294] width 1046 height 589
drag, startPoint x: 520, startPoint y: 395, endPoint x: 505, endPoint y: 303, distance: 93.7
click at [505, 303] on div "Đèn [PERSON_NAME] 5.300.000 VND Giường ngủ Palima 19.000.000 VND Ghế thư giãn N…" at bounding box center [523, 294] width 1046 height 589
drag, startPoint x: 529, startPoint y: 346, endPoint x: 509, endPoint y: 341, distance: 20.8
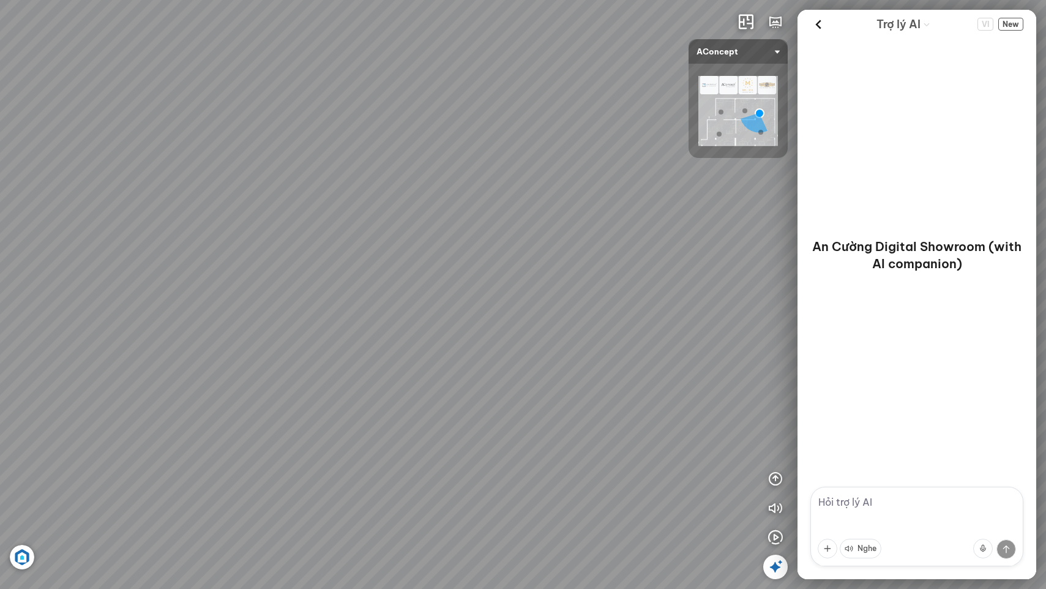
click at [509, 341] on div "Đèn [PERSON_NAME] 5.300.000 VND Giường ngủ Palima 19.000.000 VND Ghế thư giãn N…" at bounding box center [523, 294] width 1046 height 589
click at [771, 479] on icon "button" at bounding box center [775, 478] width 15 height 15
click at [979, 550] on button at bounding box center [983, 549] width 20 height 20
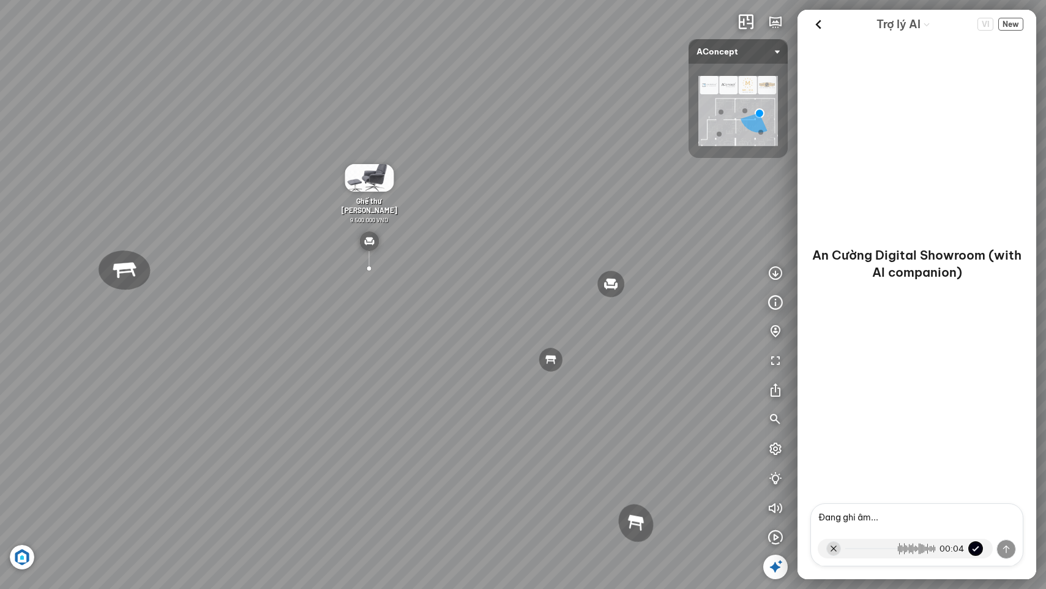
click at [976, 548] on button at bounding box center [975, 548] width 15 height 15
type textarea "Tôi đang tìm sofa phòng khách."
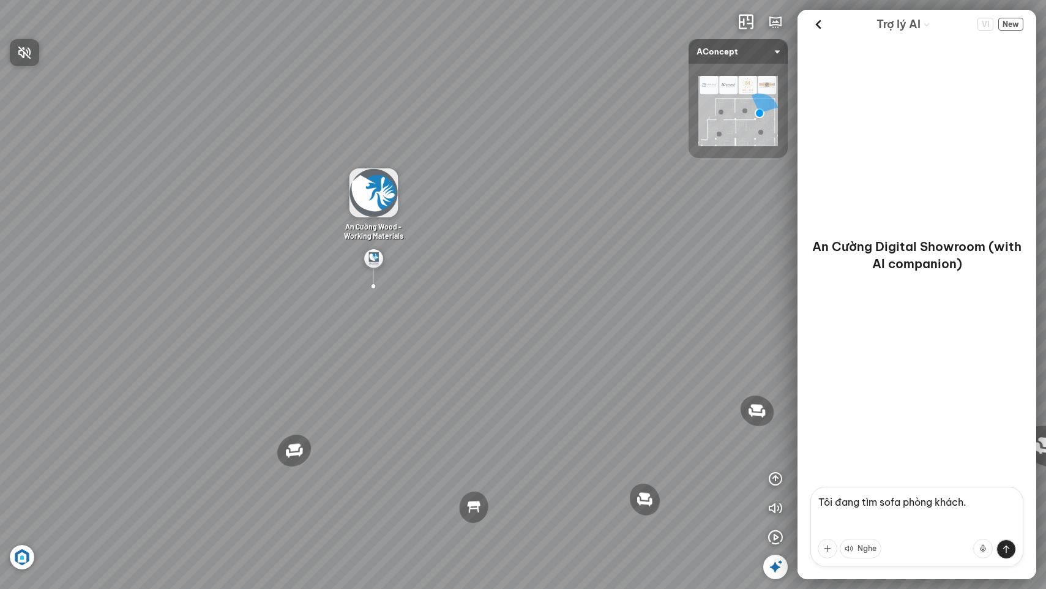
click at [819, 28] on div at bounding box center [523, 294] width 1046 height 589
click at [819, 27] on icon at bounding box center [818, 24] width 18 height 18
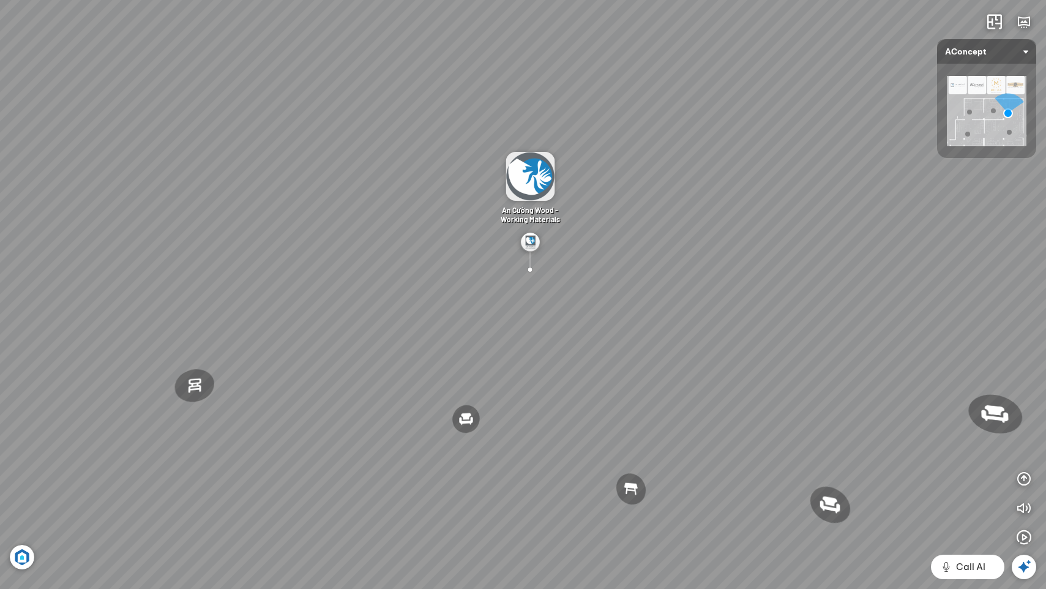
drag, startPoint x: 492, startPoint y: 332, endPoint x: 593, endPoint y: 285, distance: 111.7
click at [592, 285] on div "Đèn [PERSON_NAME] 5.300.000 VND Giường ngủ Palima 19.000.000 VND Ghế thư giãn N…" at bounding box center [523, 294] width 1046 height 589
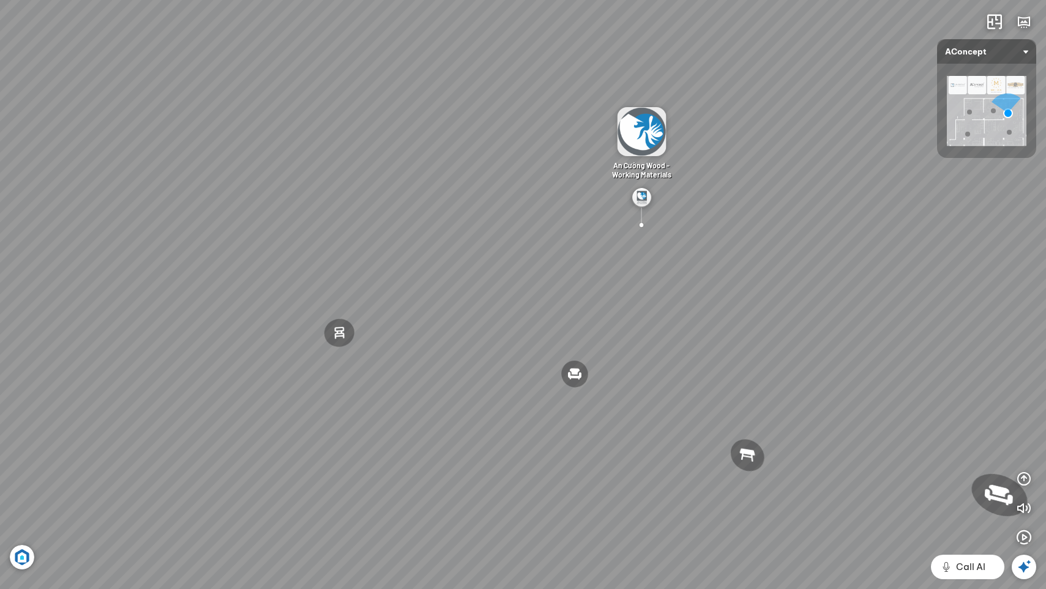
drag, startPoint x: 510, startPoint y: 319, endPoint x: 643, endPoint y: 300, distance: 134.9
click at [619, 301] on div "Đèn [PERSON_NAME] 5.300.000 VND Giường ngủ Palima 19.000.000 VND Ghế thư giãn N…" at bounding box center [523, 294] width 1046 height 589
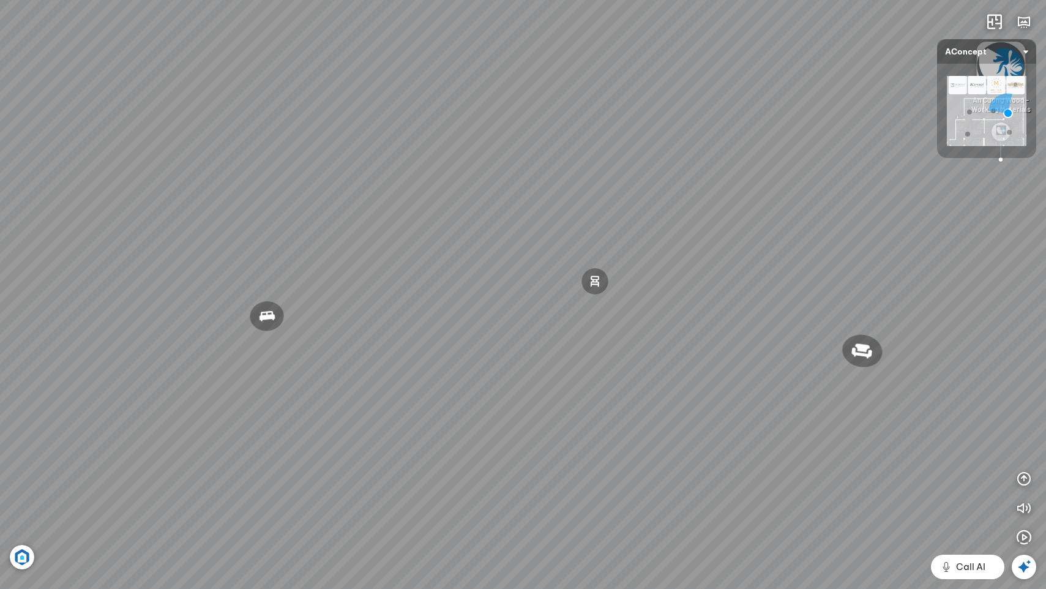
drag, startPoint x: 527, startPoint y: 313, endPoint x: 711, endPoint y: 286, distance: 185.5
click at [653, 287] on div "Đèn [PERSON_NAME] 5.300.000 VND Giường ngủ Palima 19.000.000 VND Ghế thư giãn N…" at bounding box center [523, 294] width 1046 height 589
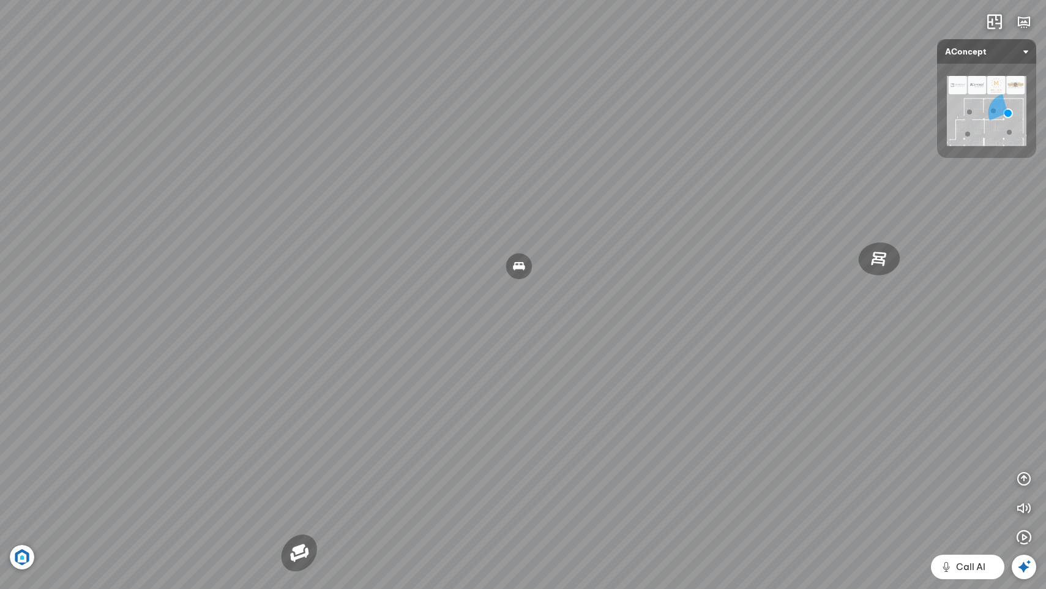
drag, startPoint x: 519, startPoint y: 293, endPoint x: 779, endPoint y: 304, distance: 259.7
click at [769, 301] on div "Đèn [PERSON_NAME] 5.300.000 VND Giường ngủ Palima 19.000.000 VND Ghế thư giãn N…" at bounding box center [523, 294] width 1046 height 589
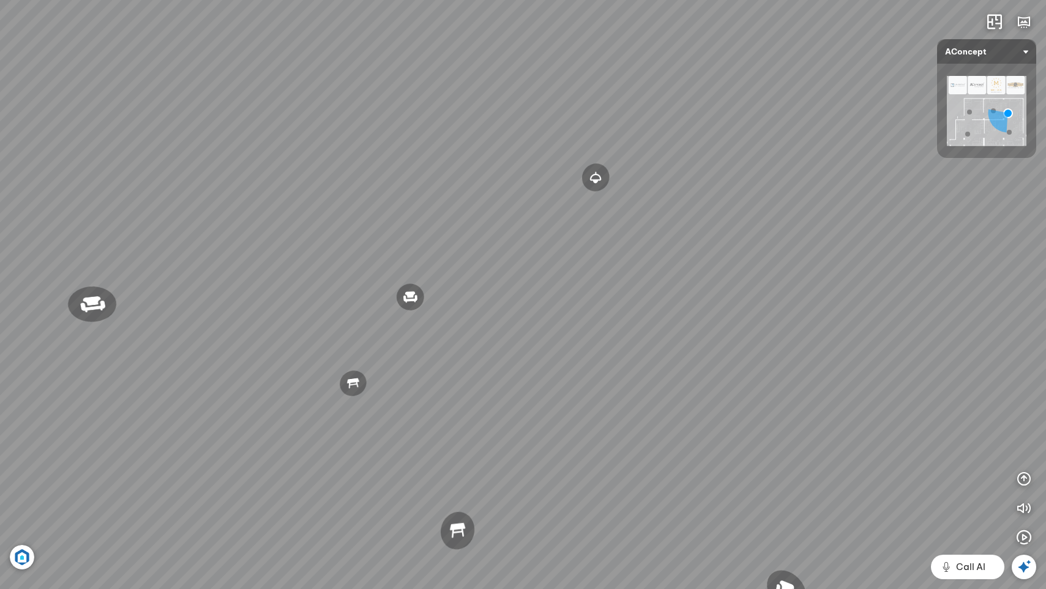
drag, startPoint x: 564, startPoint y: 268, endPoint x: 717, endPoint y: 261, distance: 152.5
click at [714, 261] on div "Đèn [PERSON_NAME] 5.300.000 VND Giường ngủ Palima 19.000.000 VND Ghế thư giãn N…" at bounding box center [523, 294] width 1046 height 589
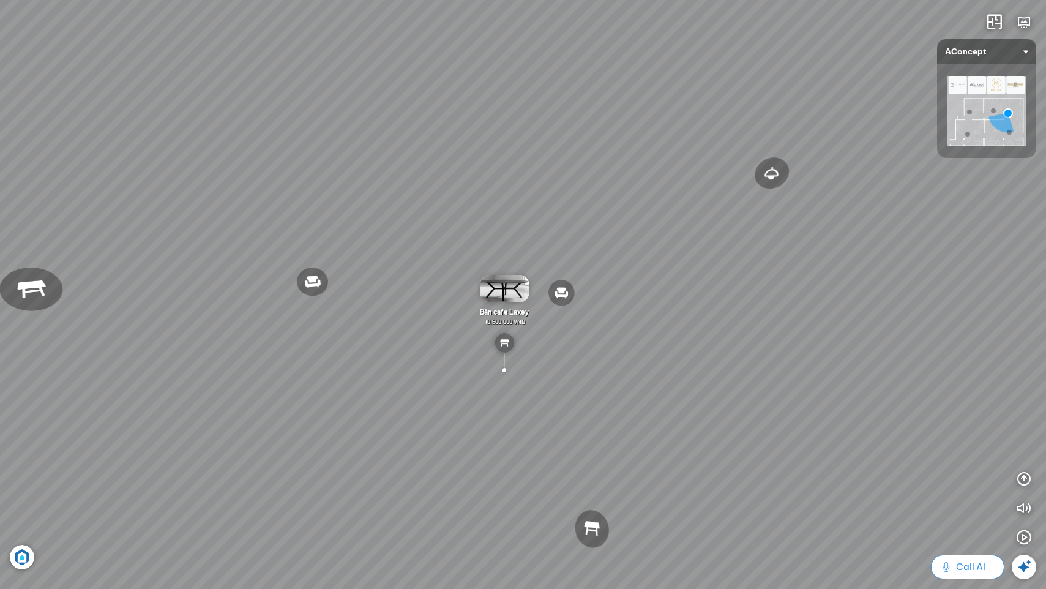
click at [971, 568] on span "Call AI" at bounding box center [970, 566] width 29 height 15
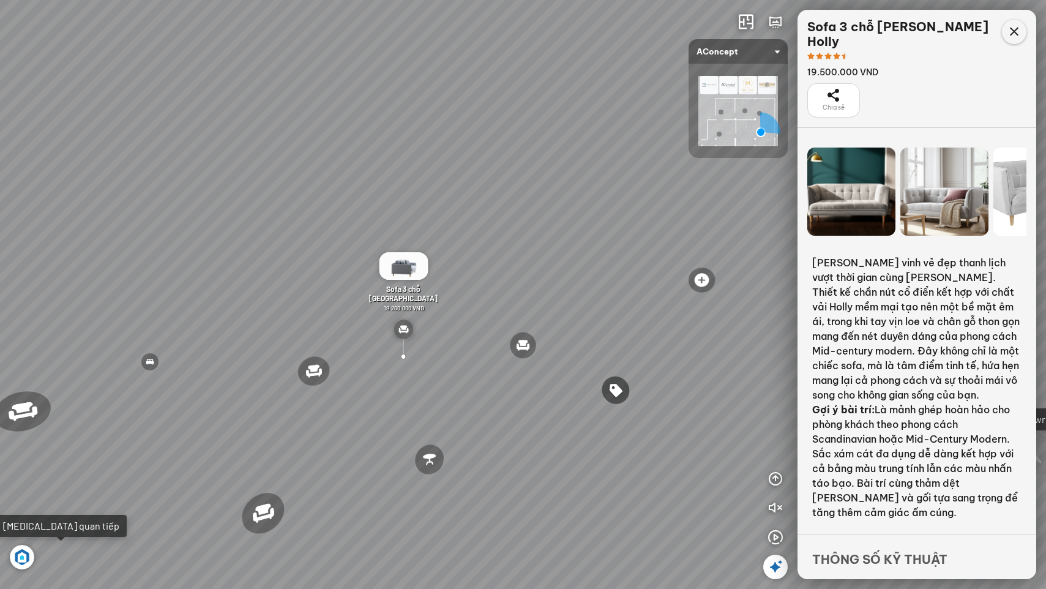
click at [1017, 28] on icon at bounding box center [1014, 31] width 15 height 15
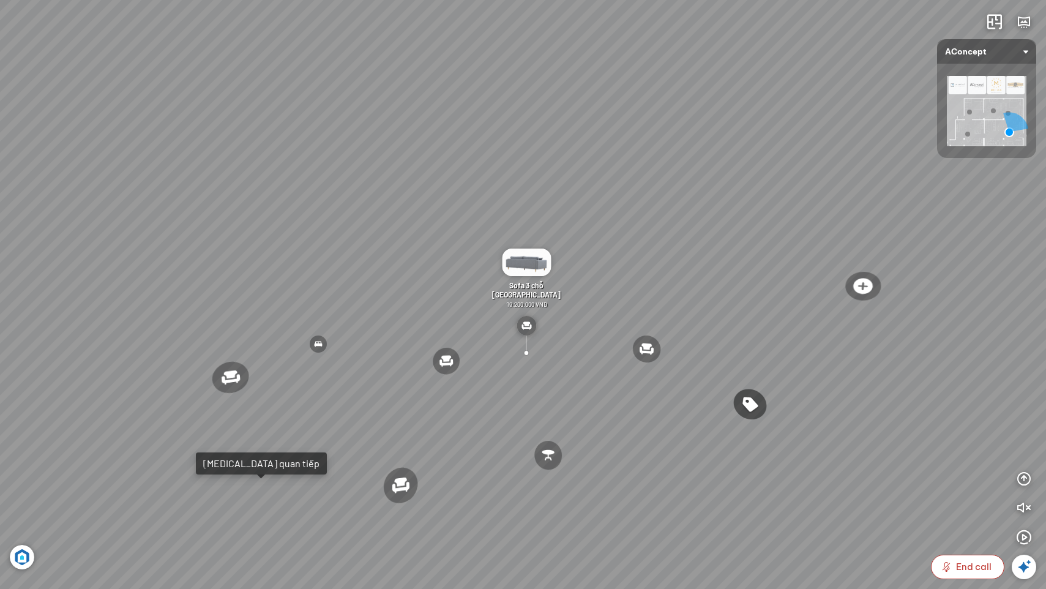
click at [956, 564] on span "End call" at bounding box center [973, 566] width 35 height 15
